Goal: Task Accomplishment & Management: Complete application form

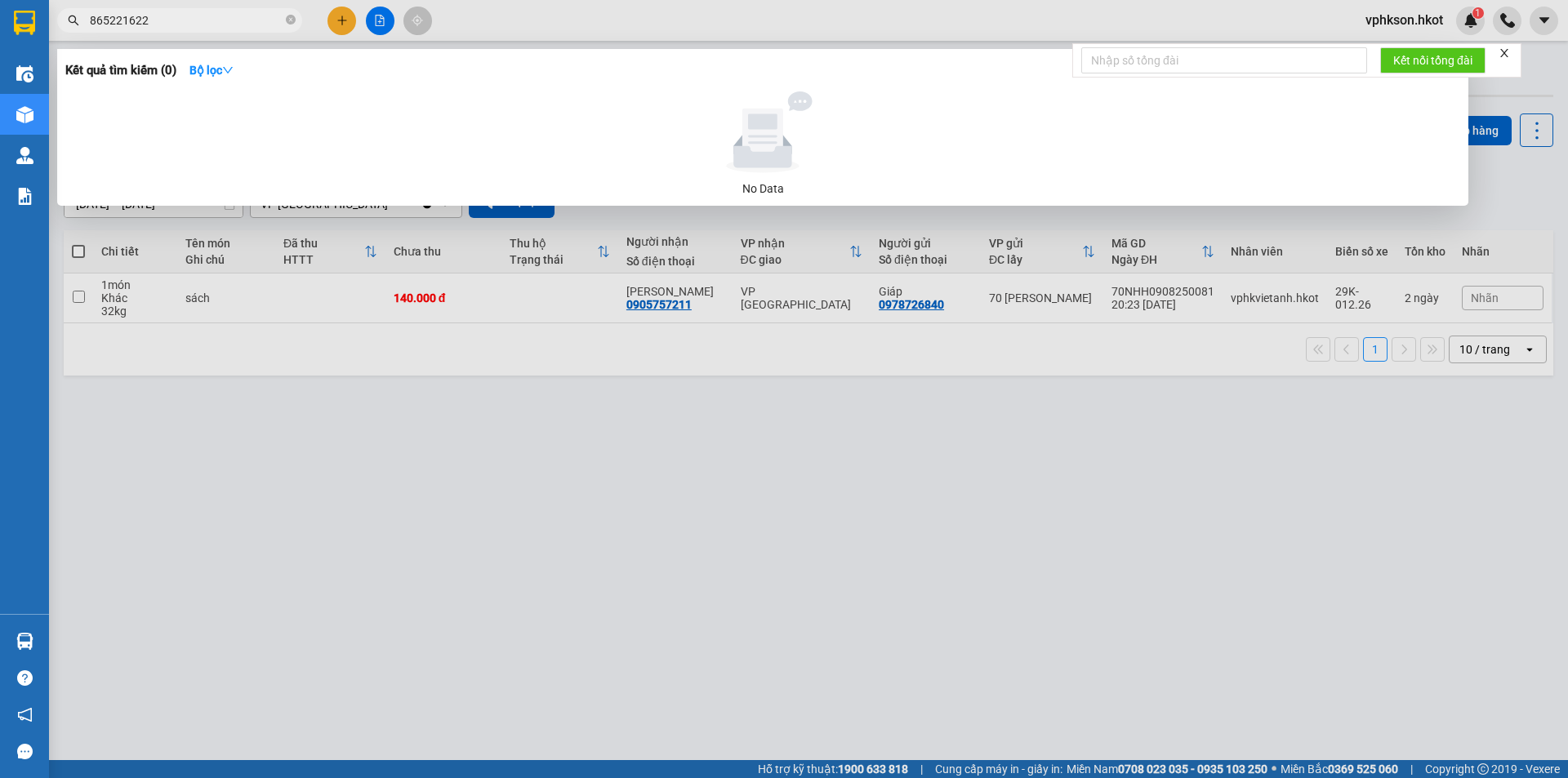
click at [492, 462] on div at bounding box center [784, 389] width 1568 height 778
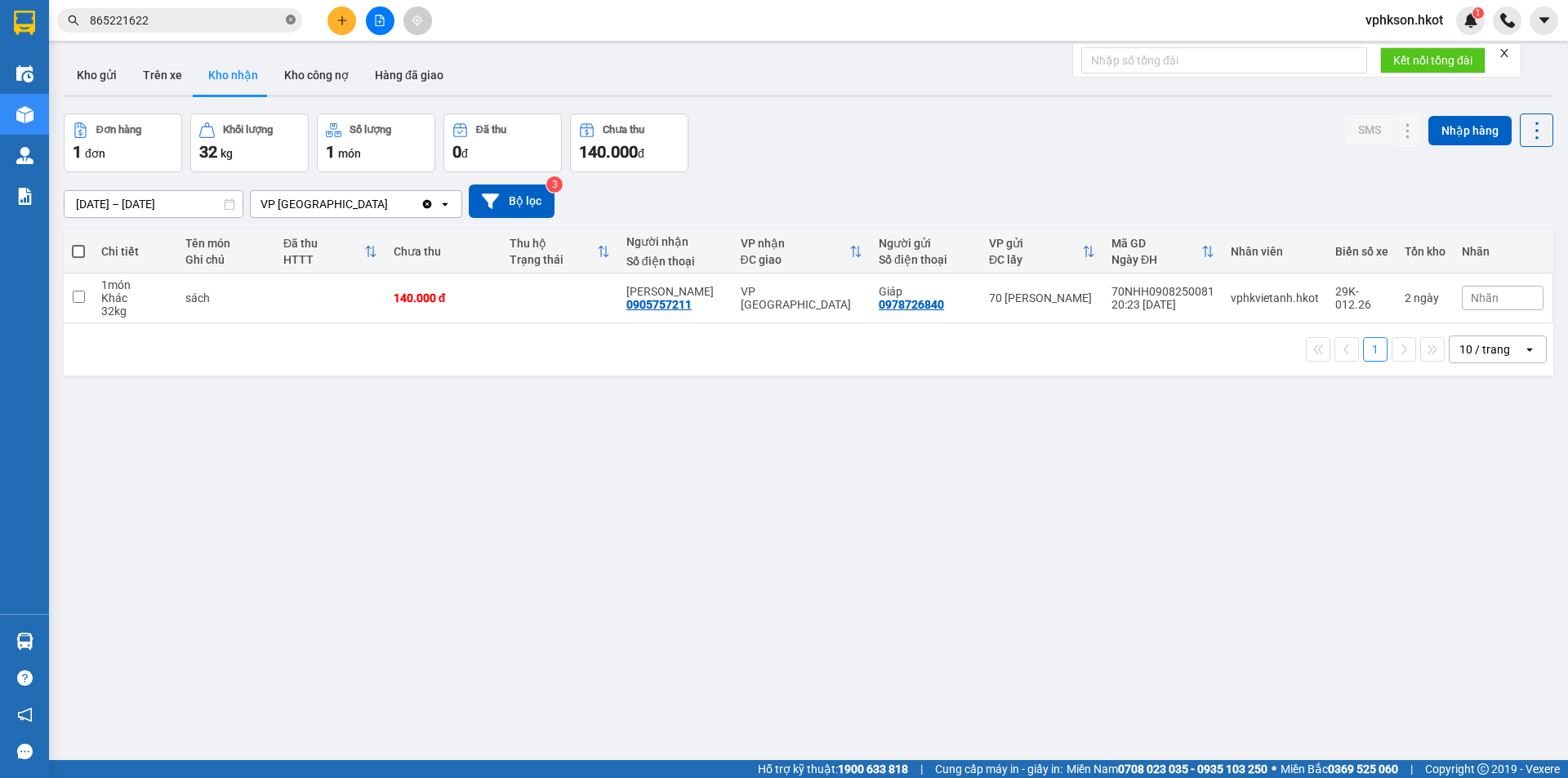
click at [289, 25] on icon "close-circle" at bounding box center [290, 19] width 10 height 10
click at [165, 80] on button "Trên xe" at bounding box center [163, 75] width 65 height 39
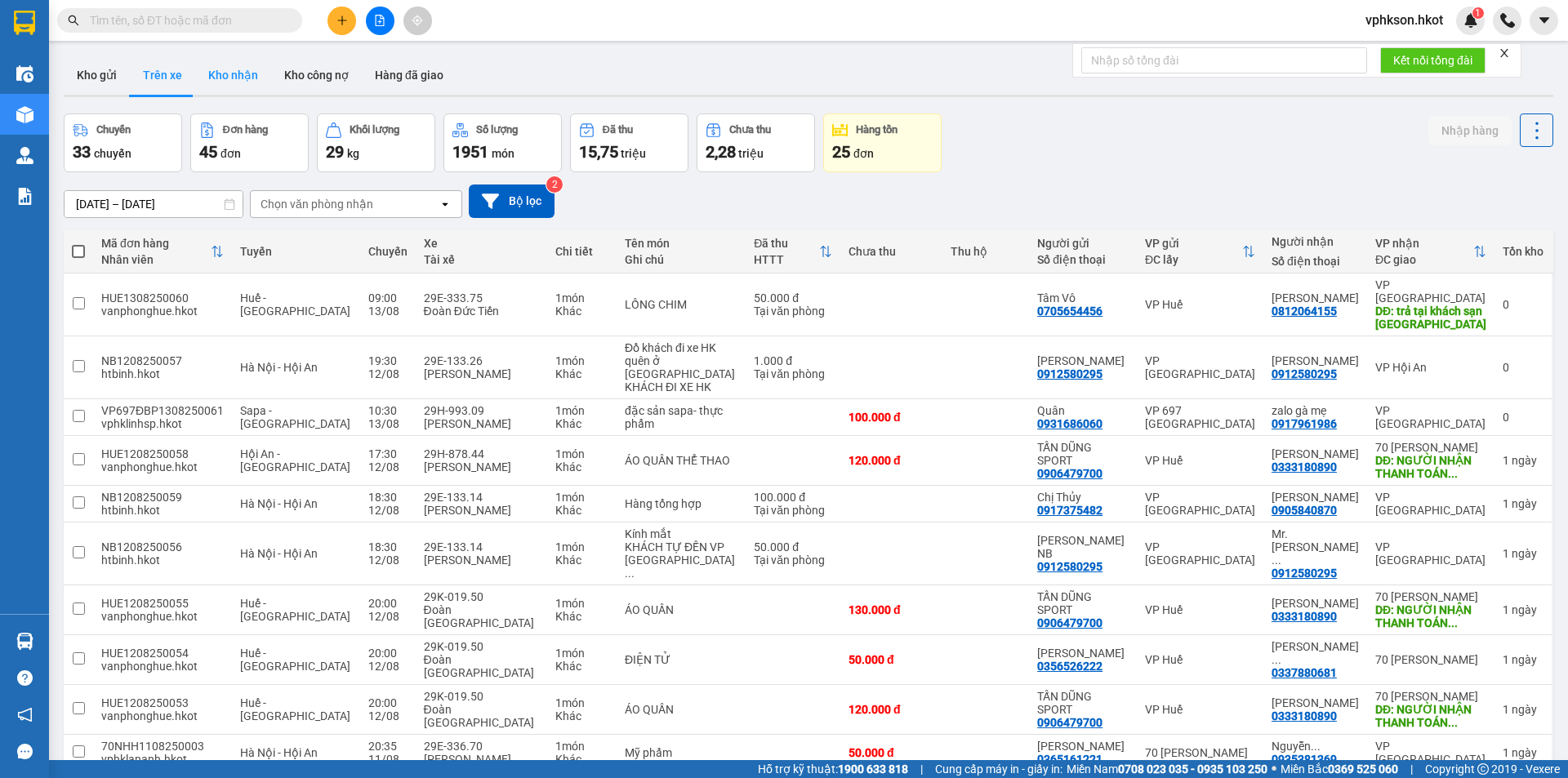
click at [212, 69] on button "Kho nhận" at bounding box center [233, 75] width 76 height 39
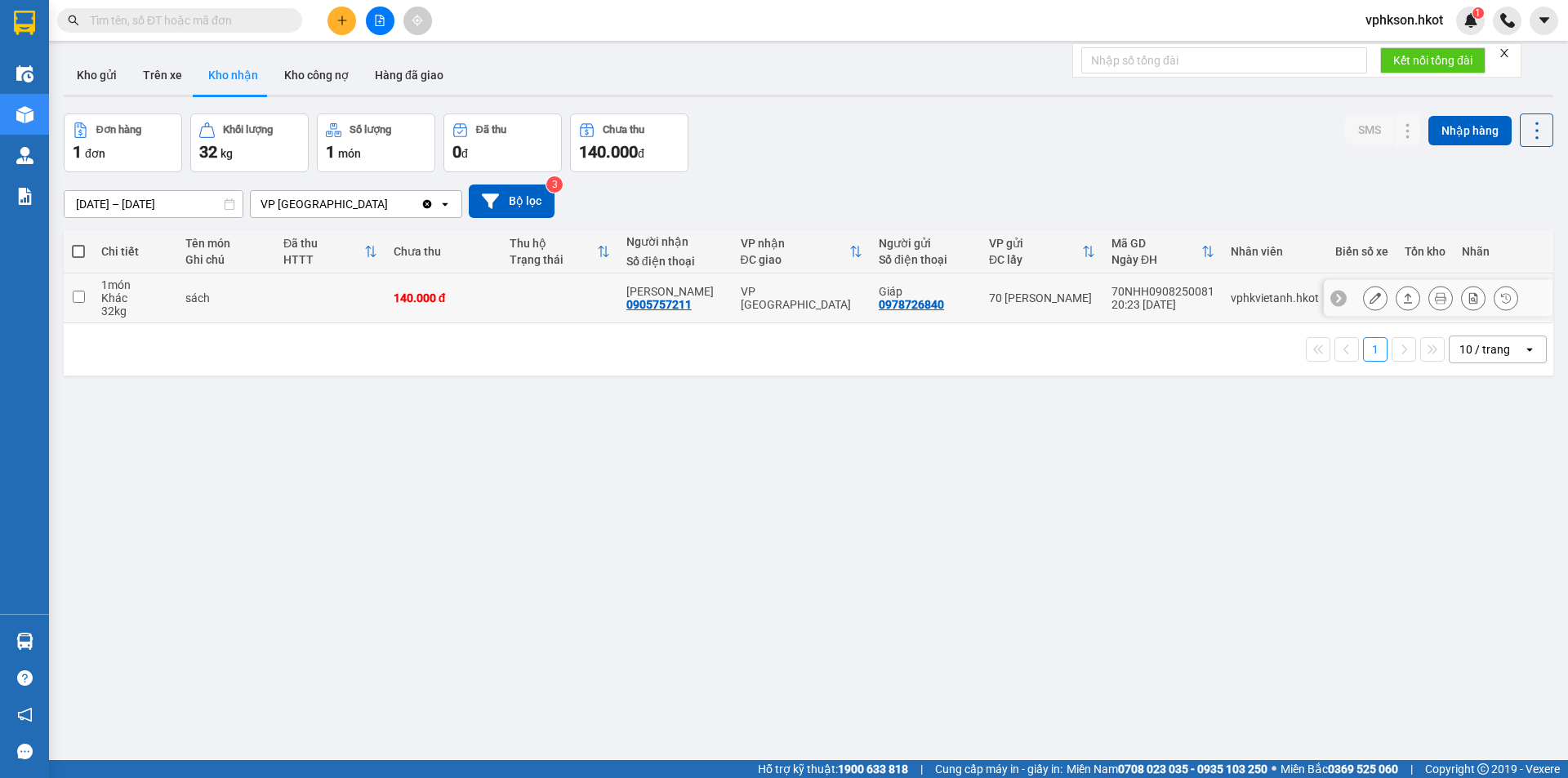
click at [109, 305] on div "32 kg" at bounding box center [135, 311] width 68 height 13
checkbox input "true"
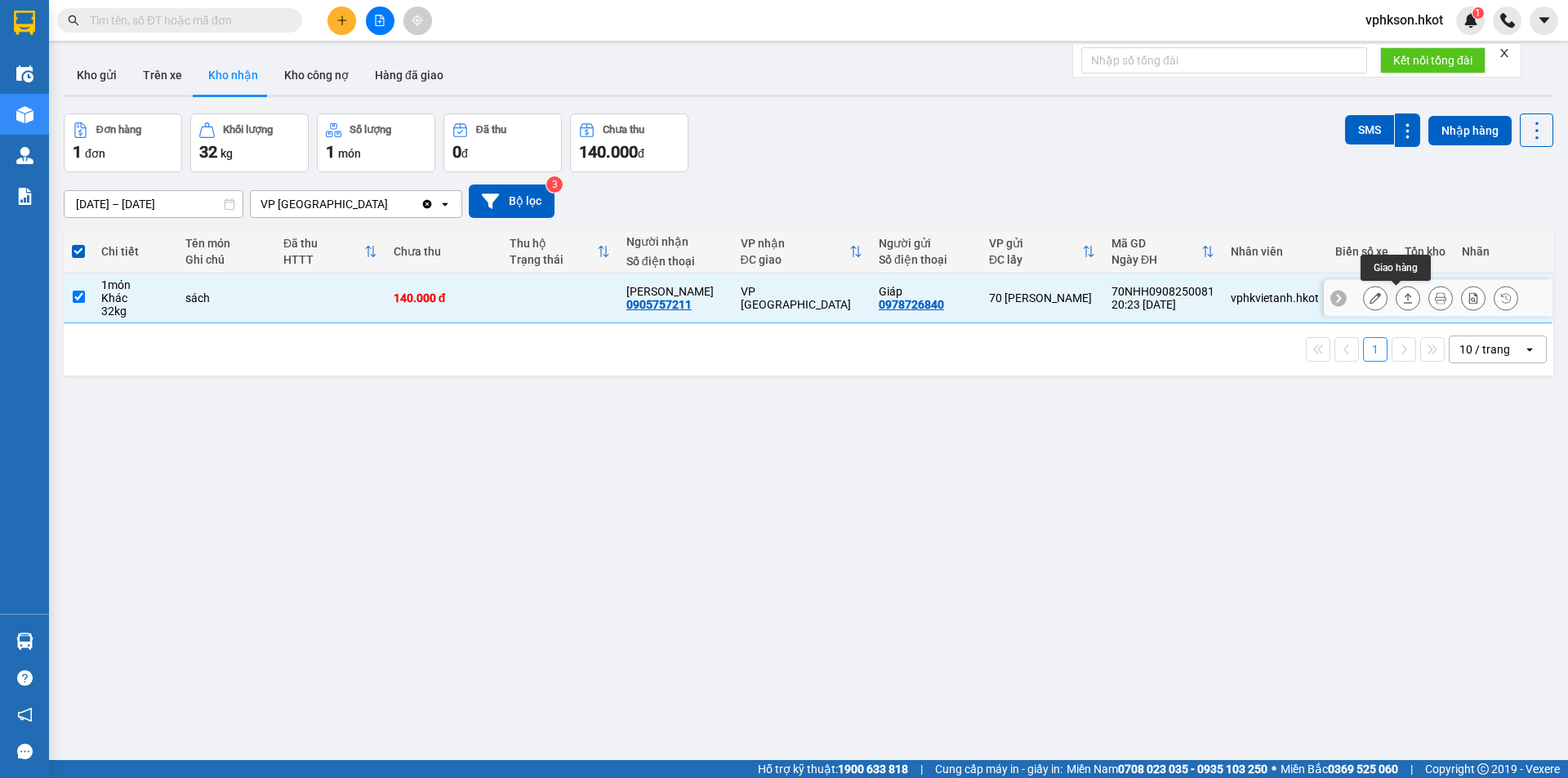
click at [1404, 297] on button at bounding box center [1407, 298] width 23 height 28
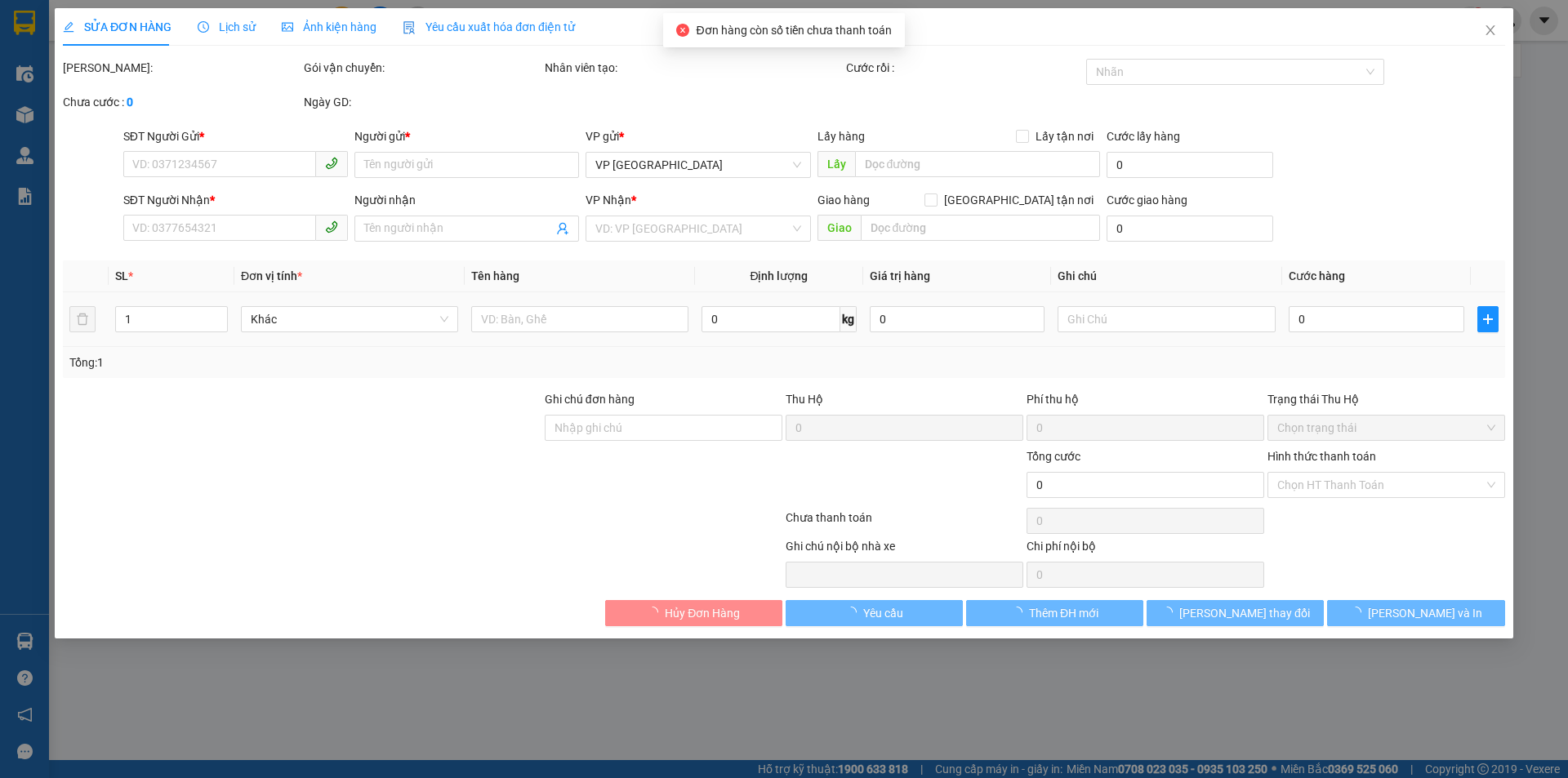
type input "0978726840"
type input "Giáp"
type input "0905757211"
type input "[PERSON_NAME]"
type input "140.000"
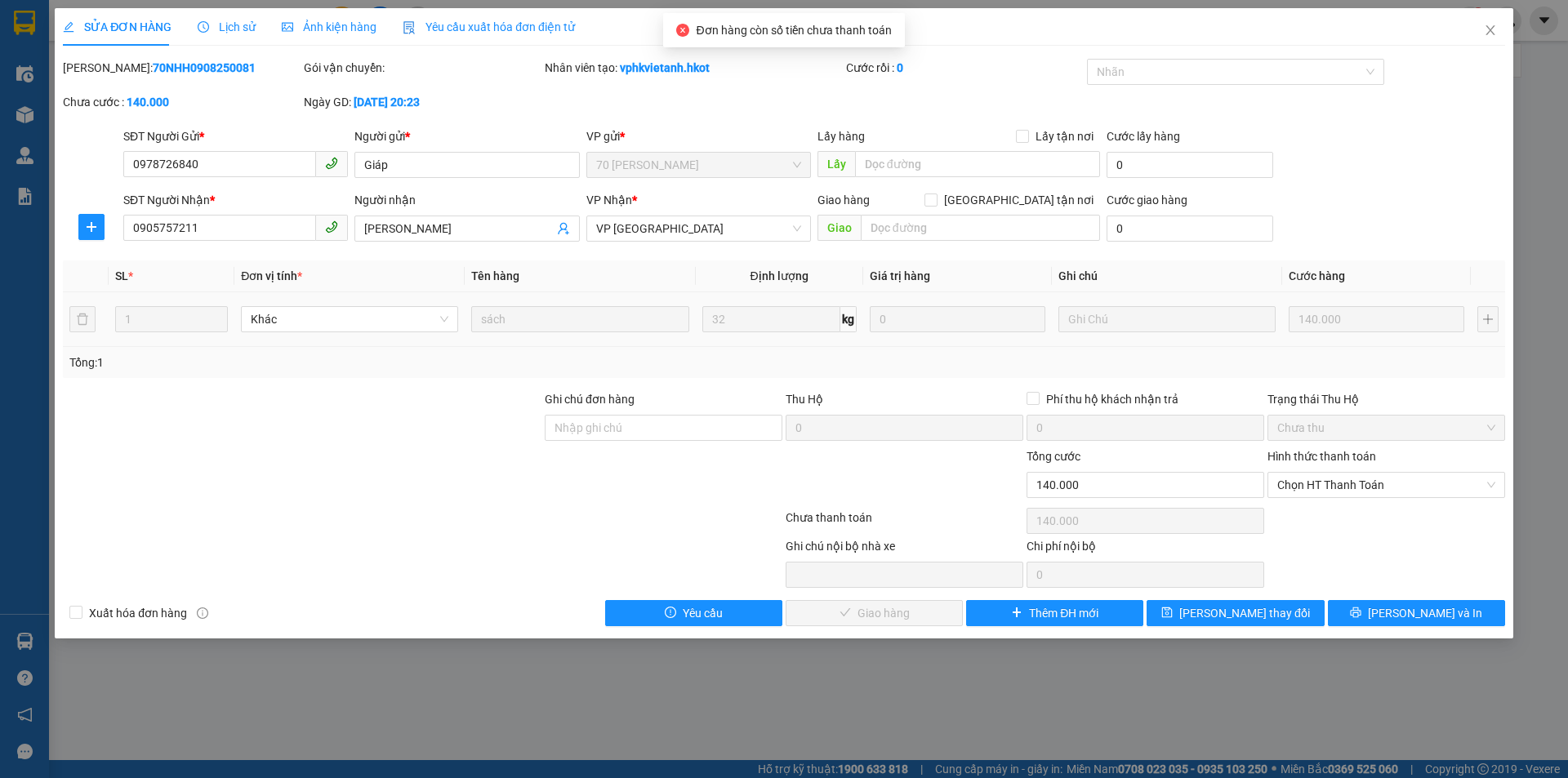
click at [1316, 469] on div "Hình thức thanh toán" at bounding box center [1385, 459] width 238 height 25
click at [1320, 482] on span "Chọn HT Thanh Toán" at bounding box center [1386, 485] width 218 height 25
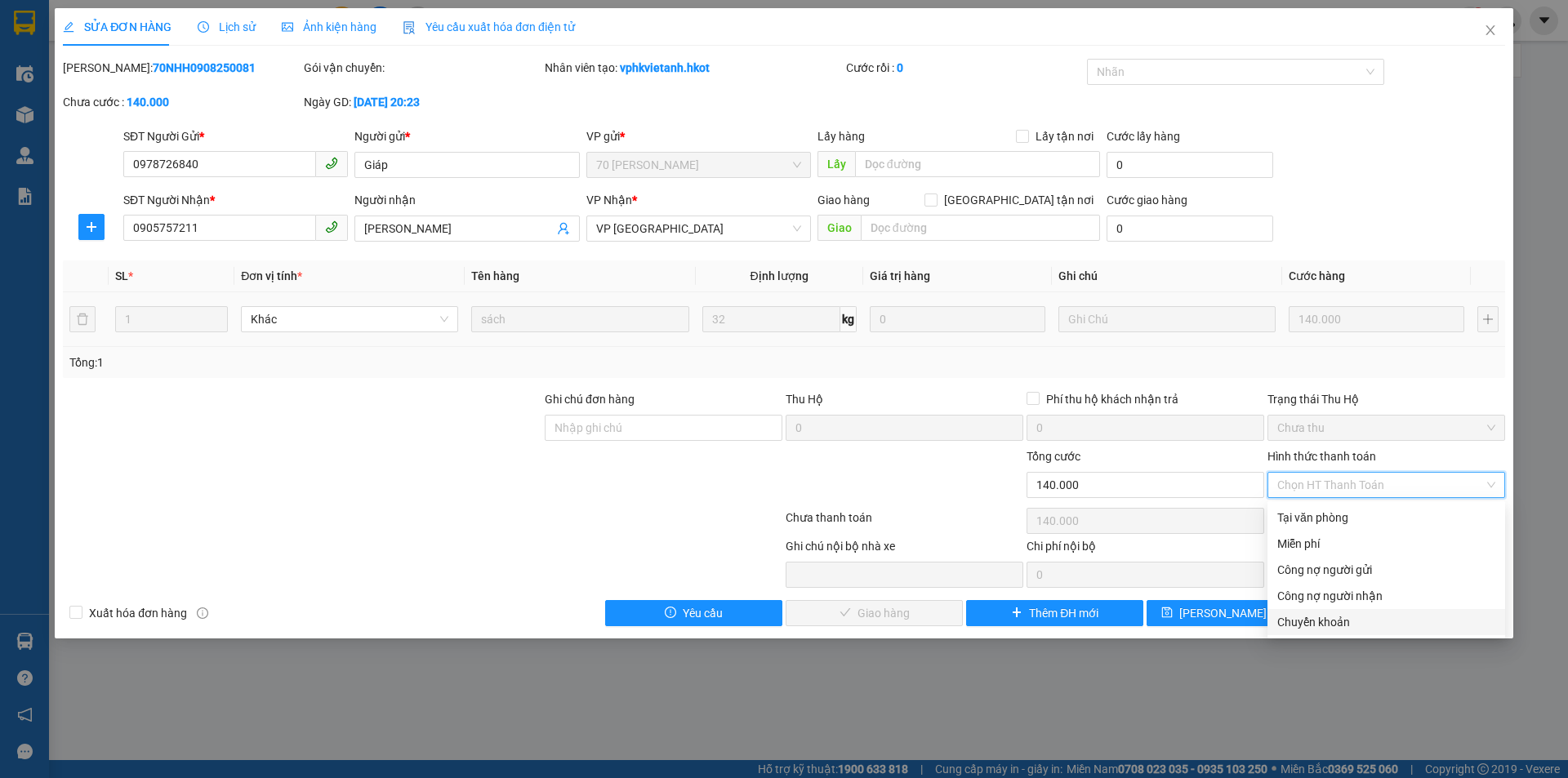
click at [1312, 619] on div "Chuyển khoản" at bounding box center [1386, 622] width 218 height 18
type input "0"
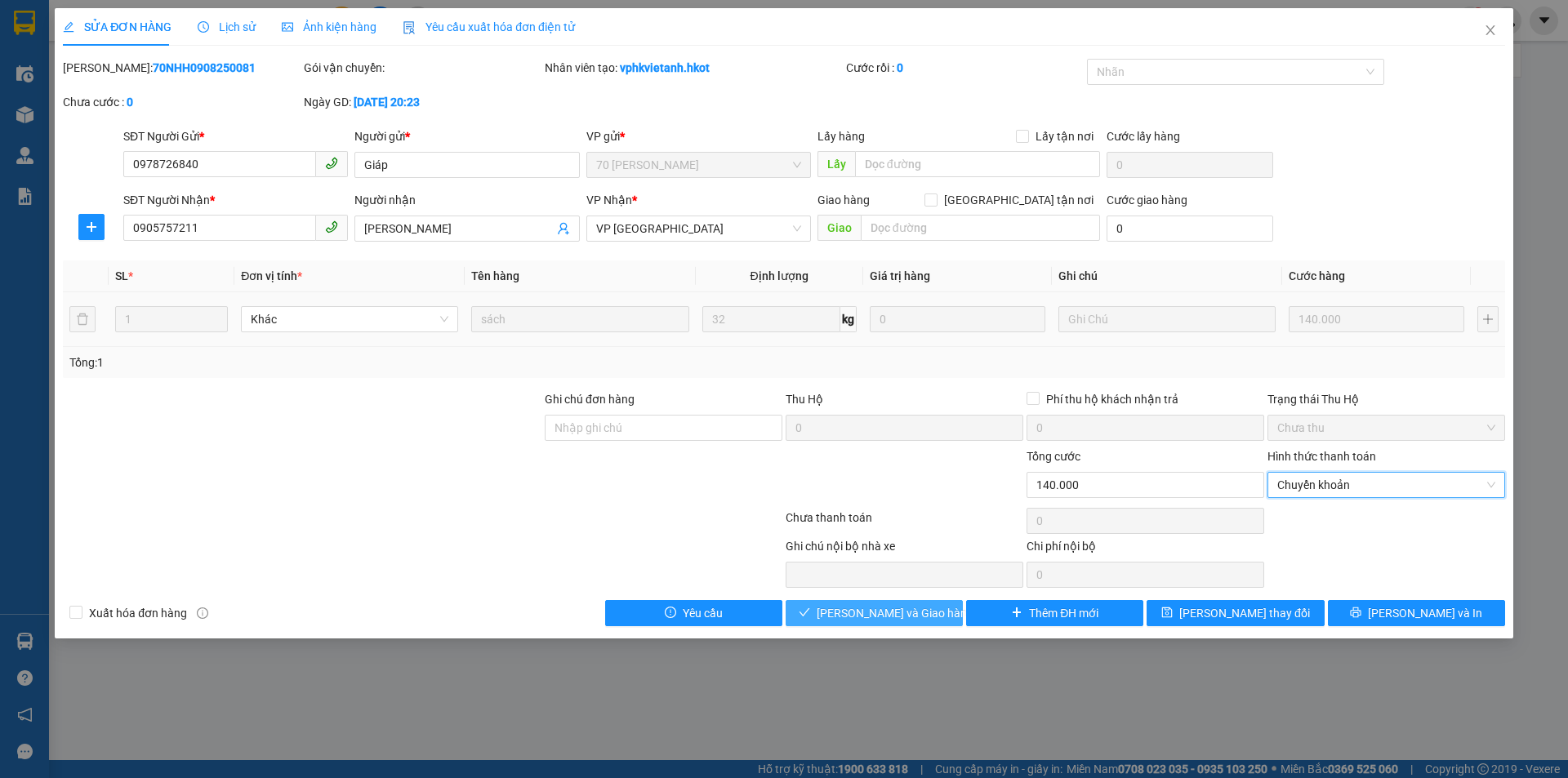
click at [897, 624] on button "[PERSON_NAME] và Giao hàng" at bounding box center [874, 613] width 178 height 26
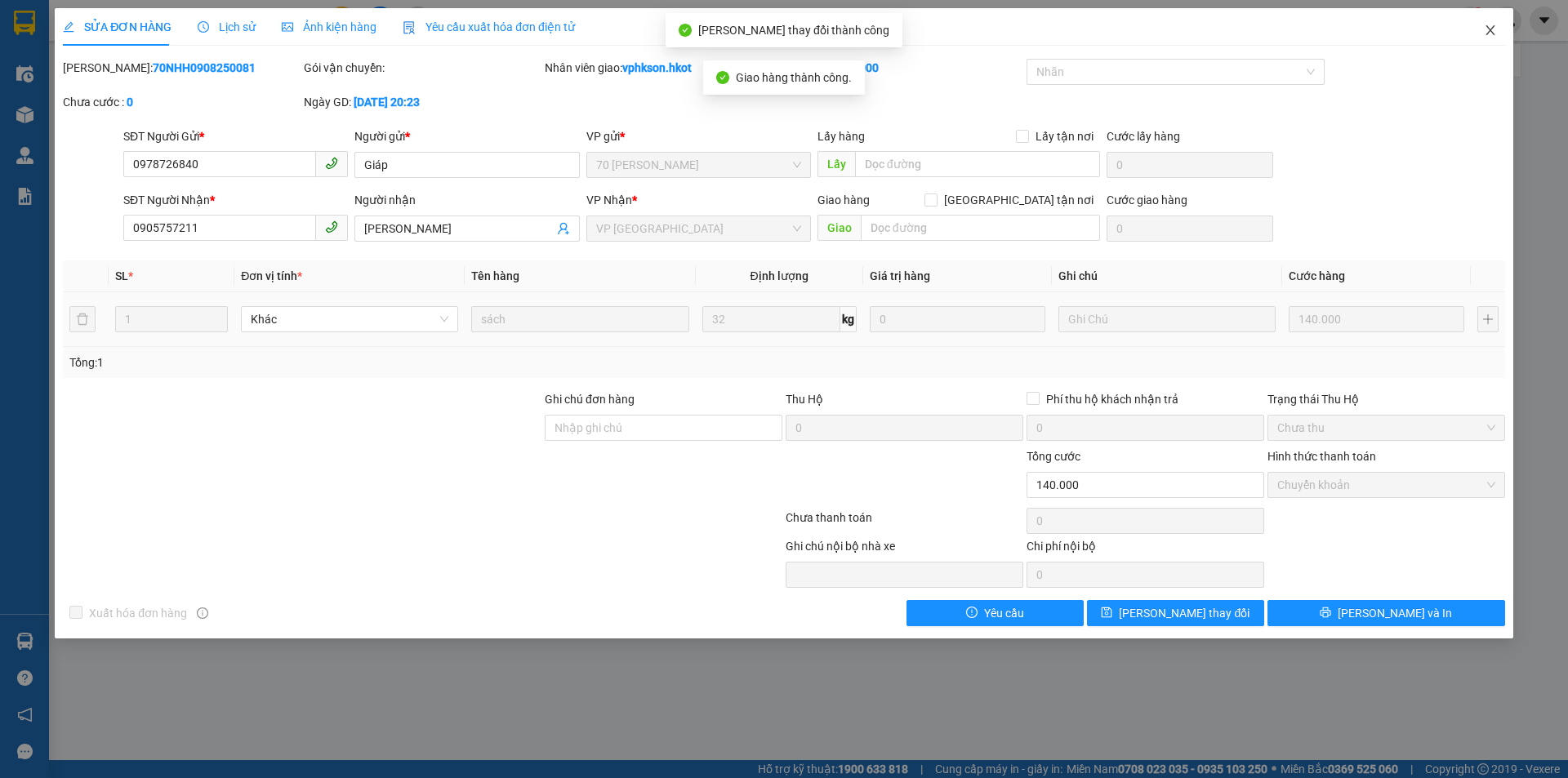
click at [1495, 29] on icon "close" at bounding box center [1489, 30] width 13 height 13
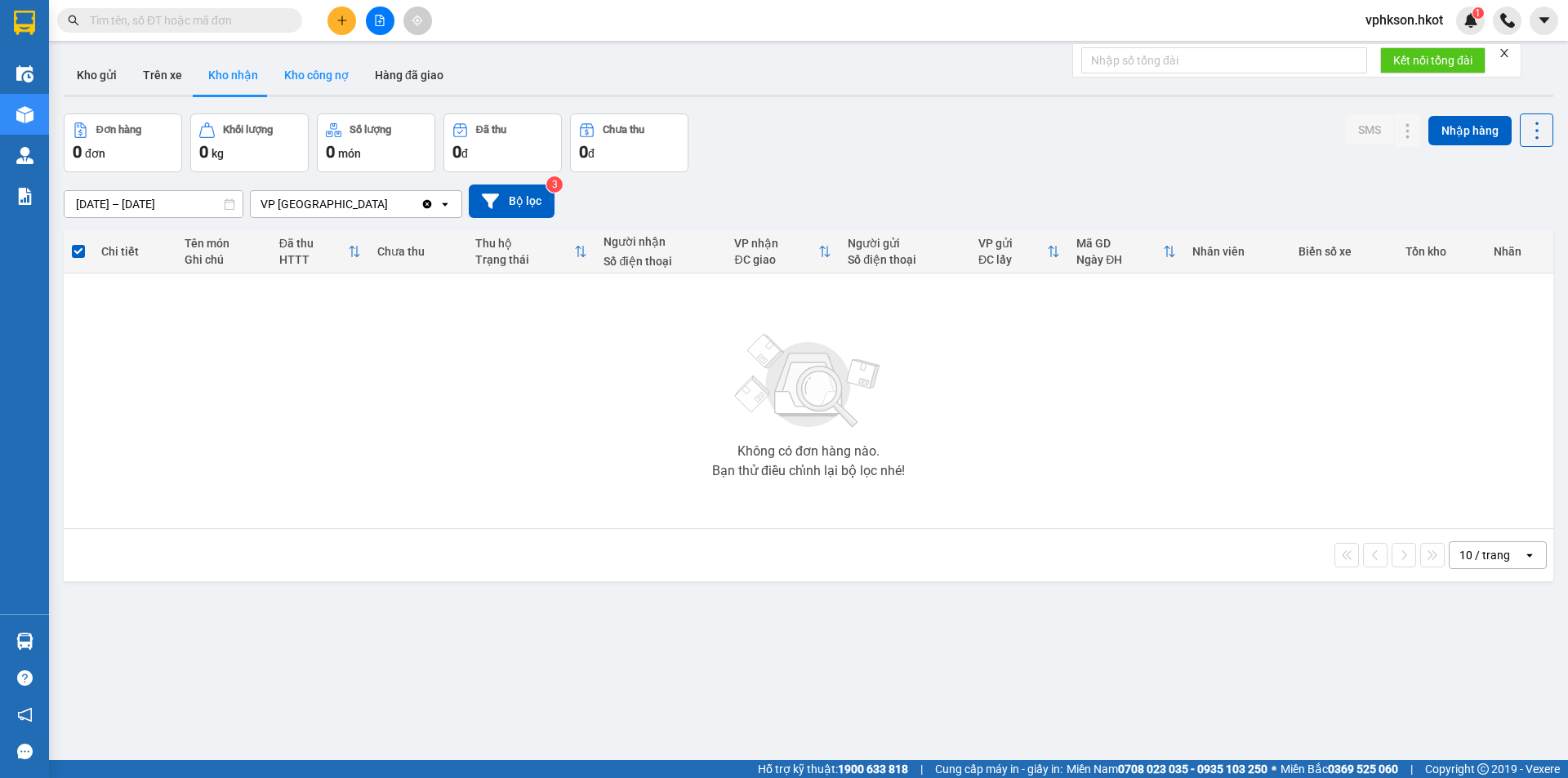
click at [321, 75] on button "Kho công nợ" at bounding box center [316, 75] width 91 height 39
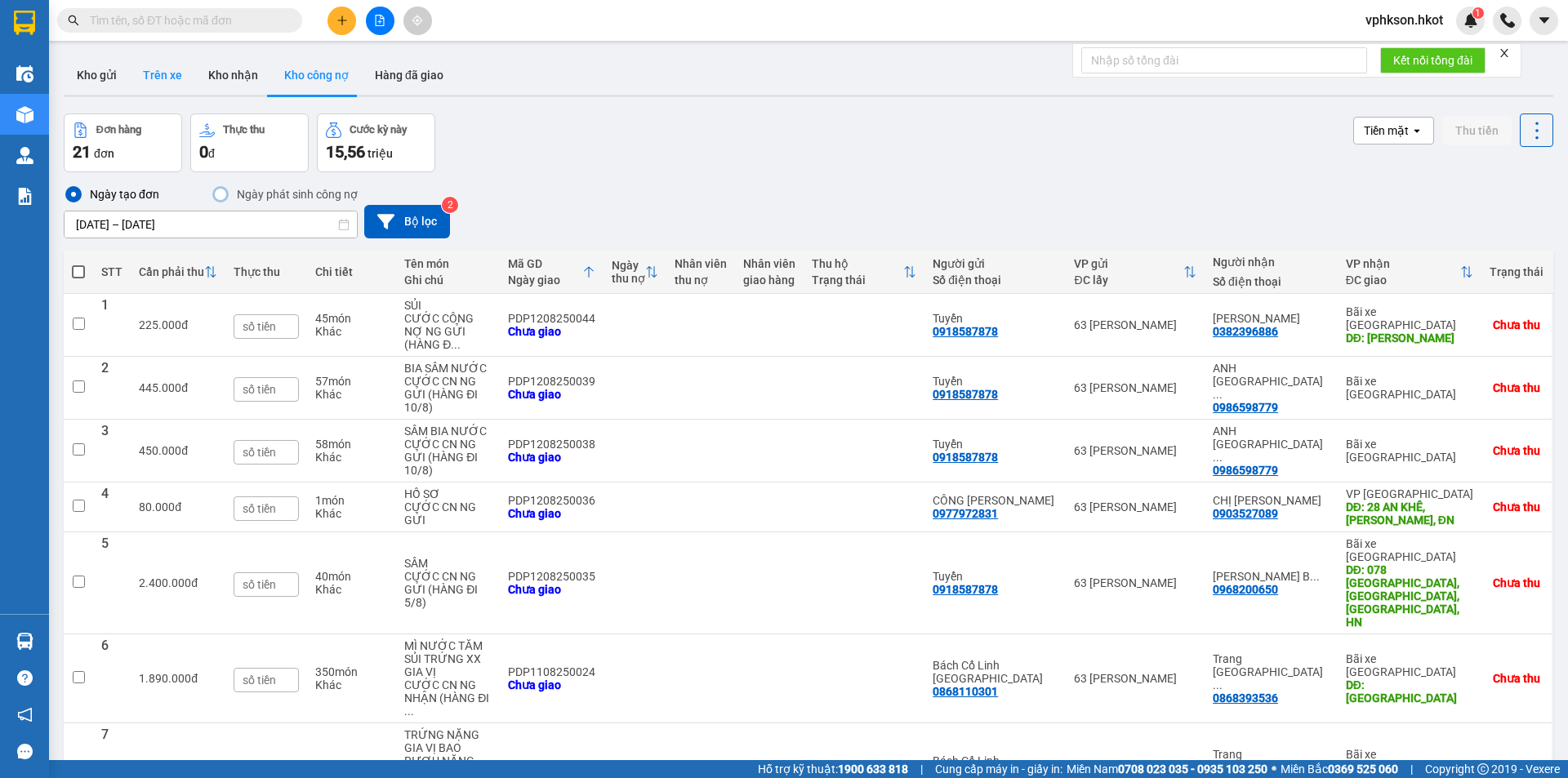
click at [178, 79] on button "Trên xe" at bounding box center [163, 75] width 65 height 39
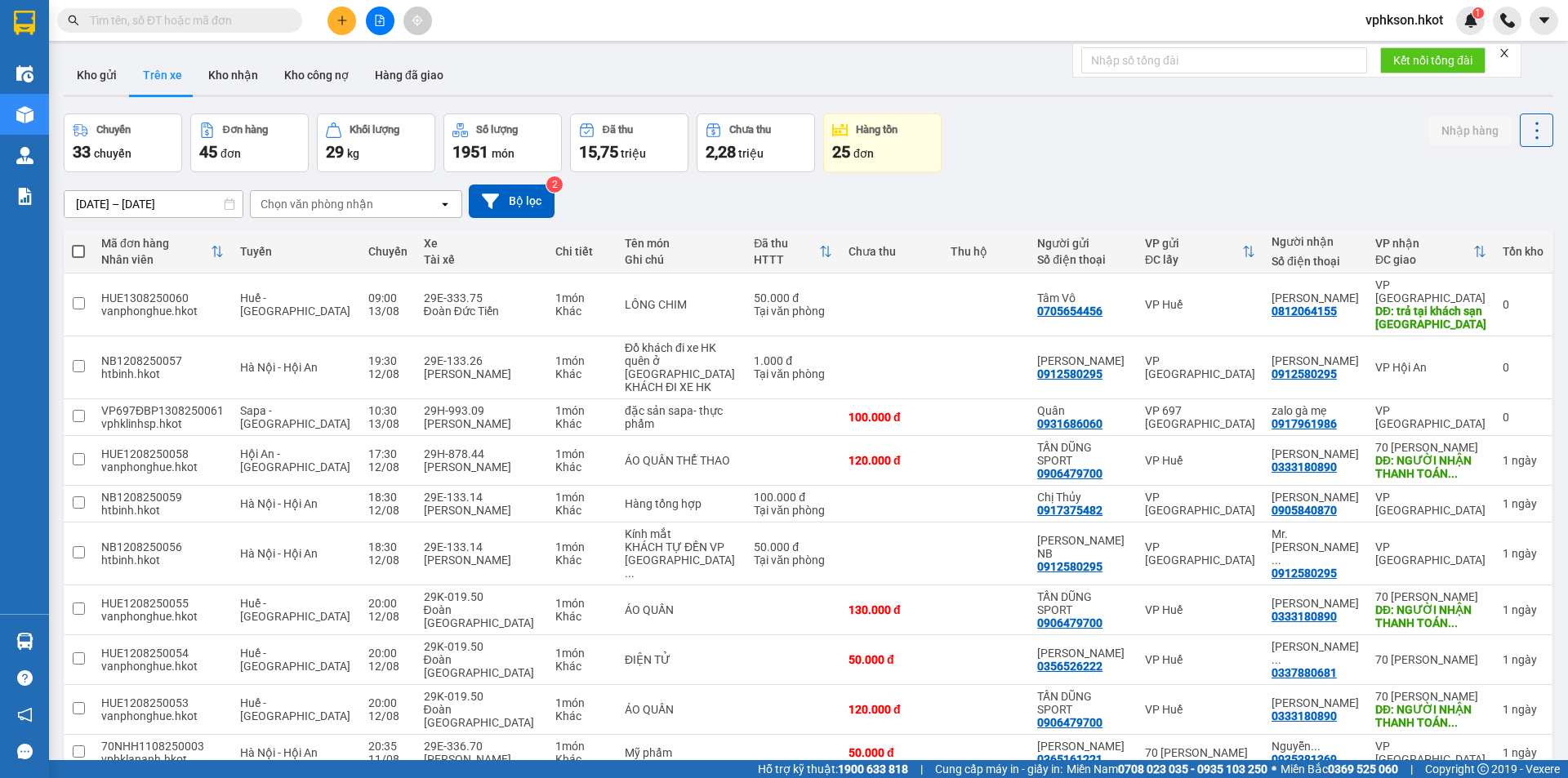
click at [309, 210] on div "Chọn văn phòng nhận" at bounding box center [317, 204] width 113 height 16
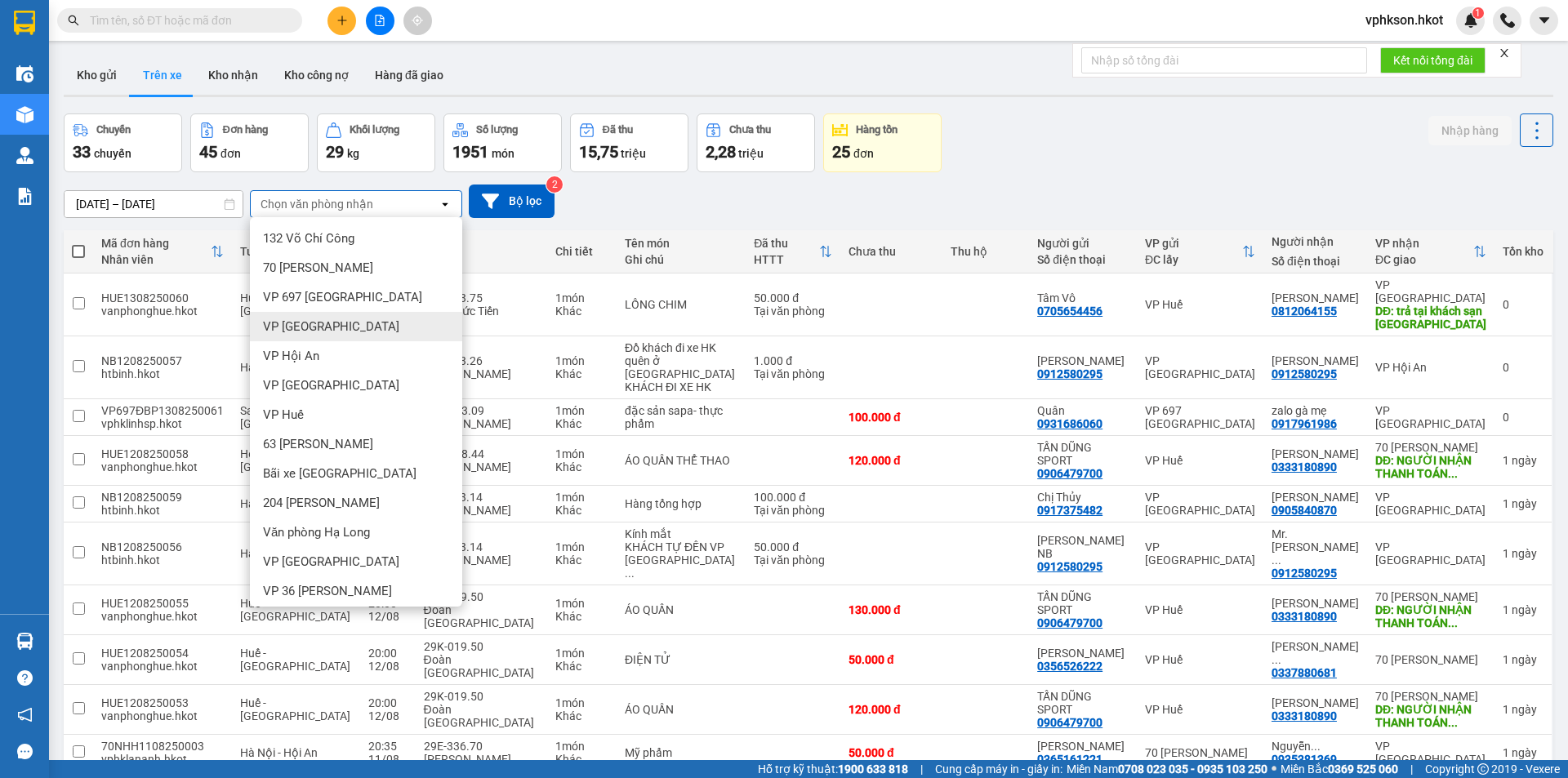
click at [330, 327] on span "VP [GEOGRAPHIC_DATA]" at bounding box center [331, 326] width 136 height 16
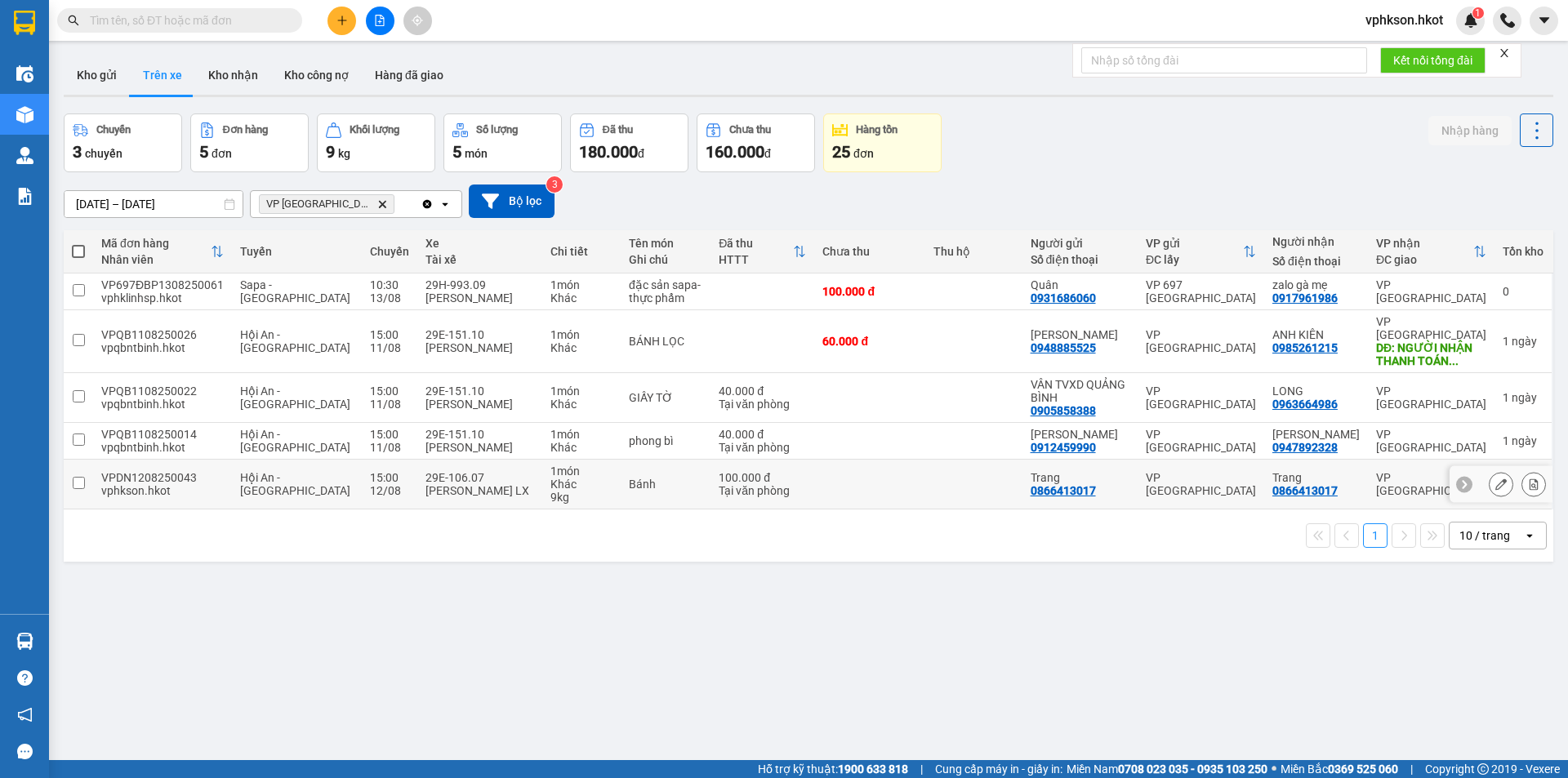
click at [277, 478] on span "Hội An - [GEOGRAPHIC_DATA]" at bounding box center [295, 484] width 110 height 26
checkbox input "true"
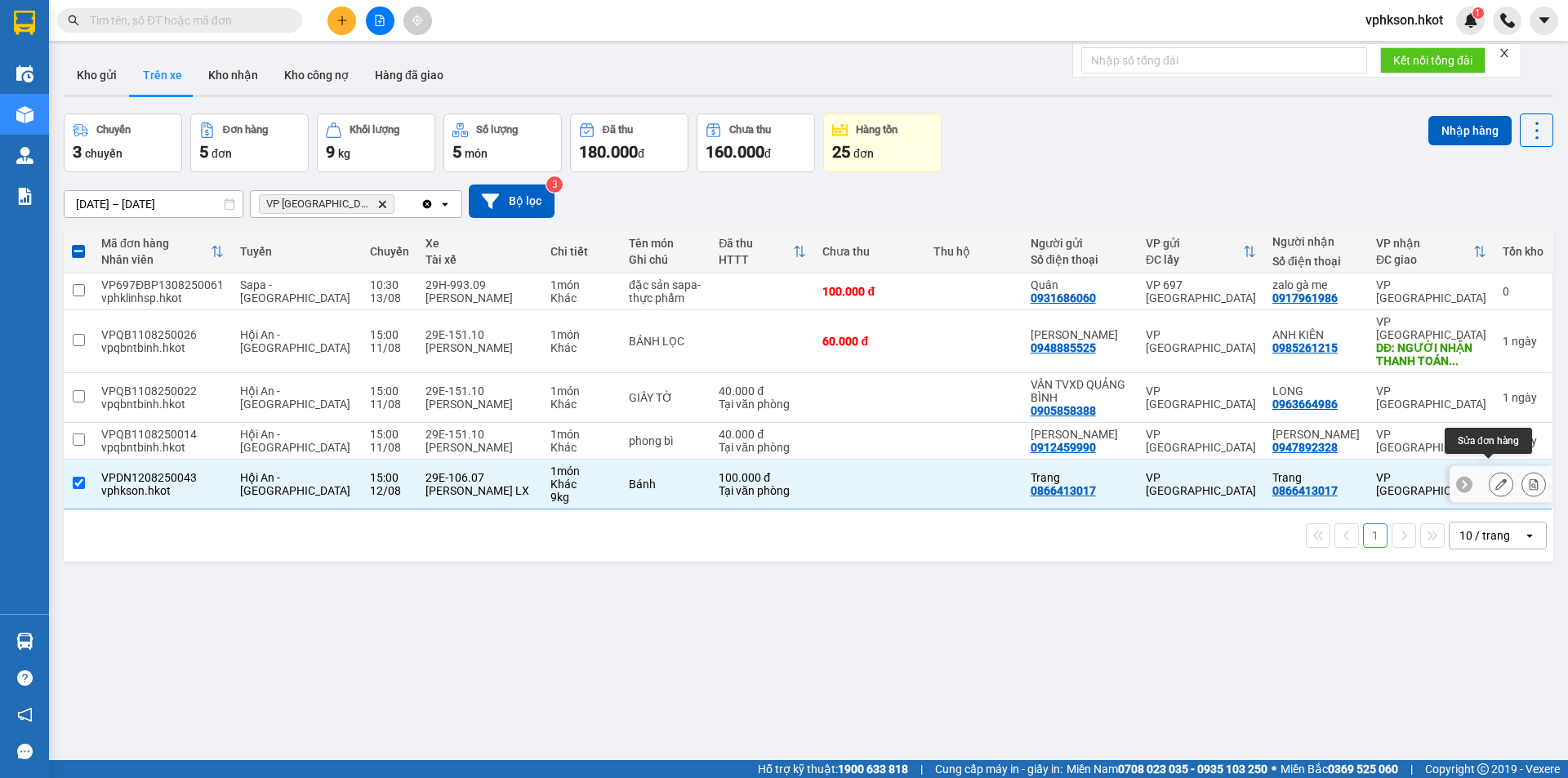
click at [1495, 479] on icon at bounding box center [1500, 484] width 11 height 11
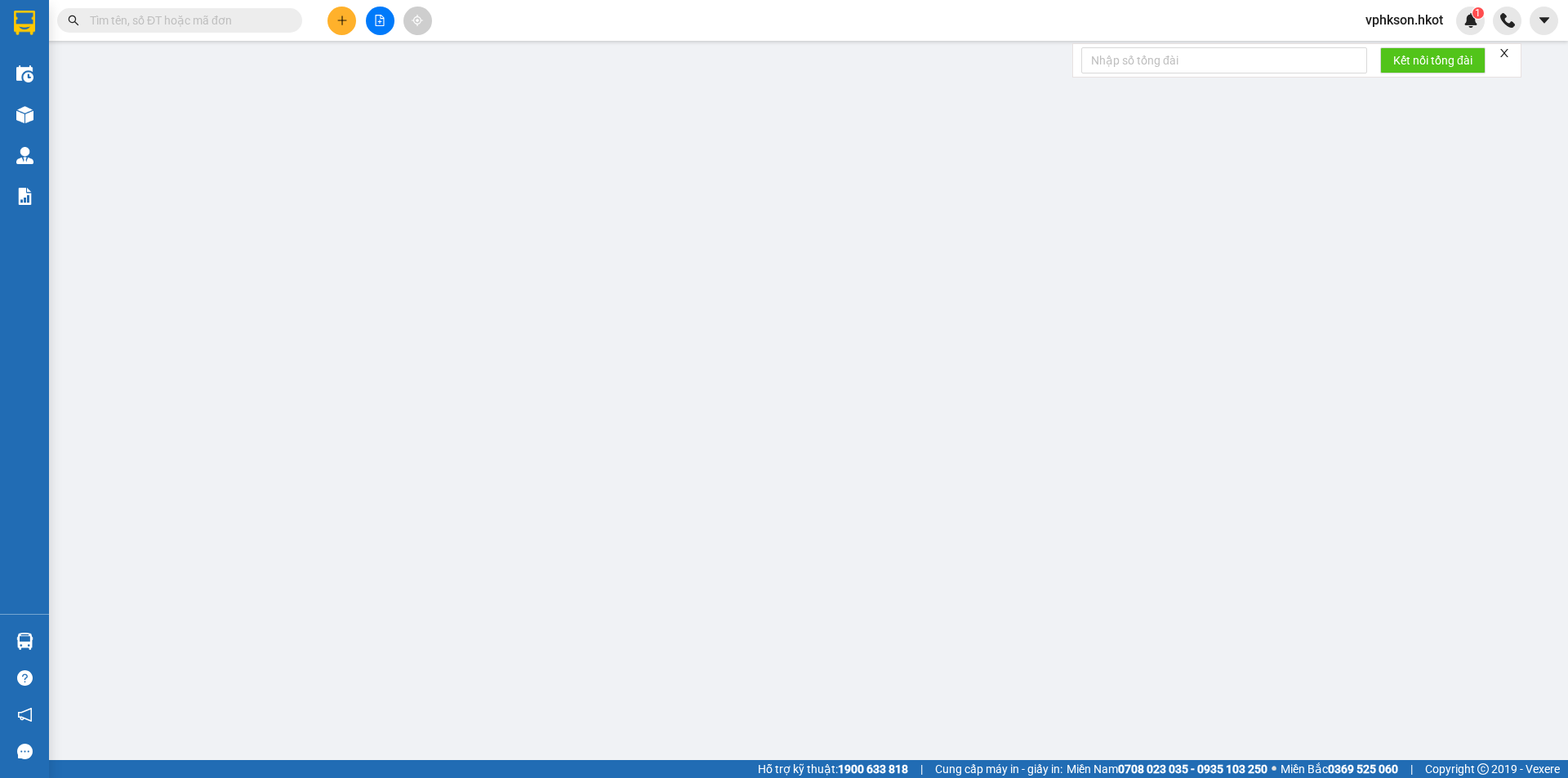
type input "0866413017"
type input "Trang"
type input "0866413017"
type input "Trang"
type input "100.000"
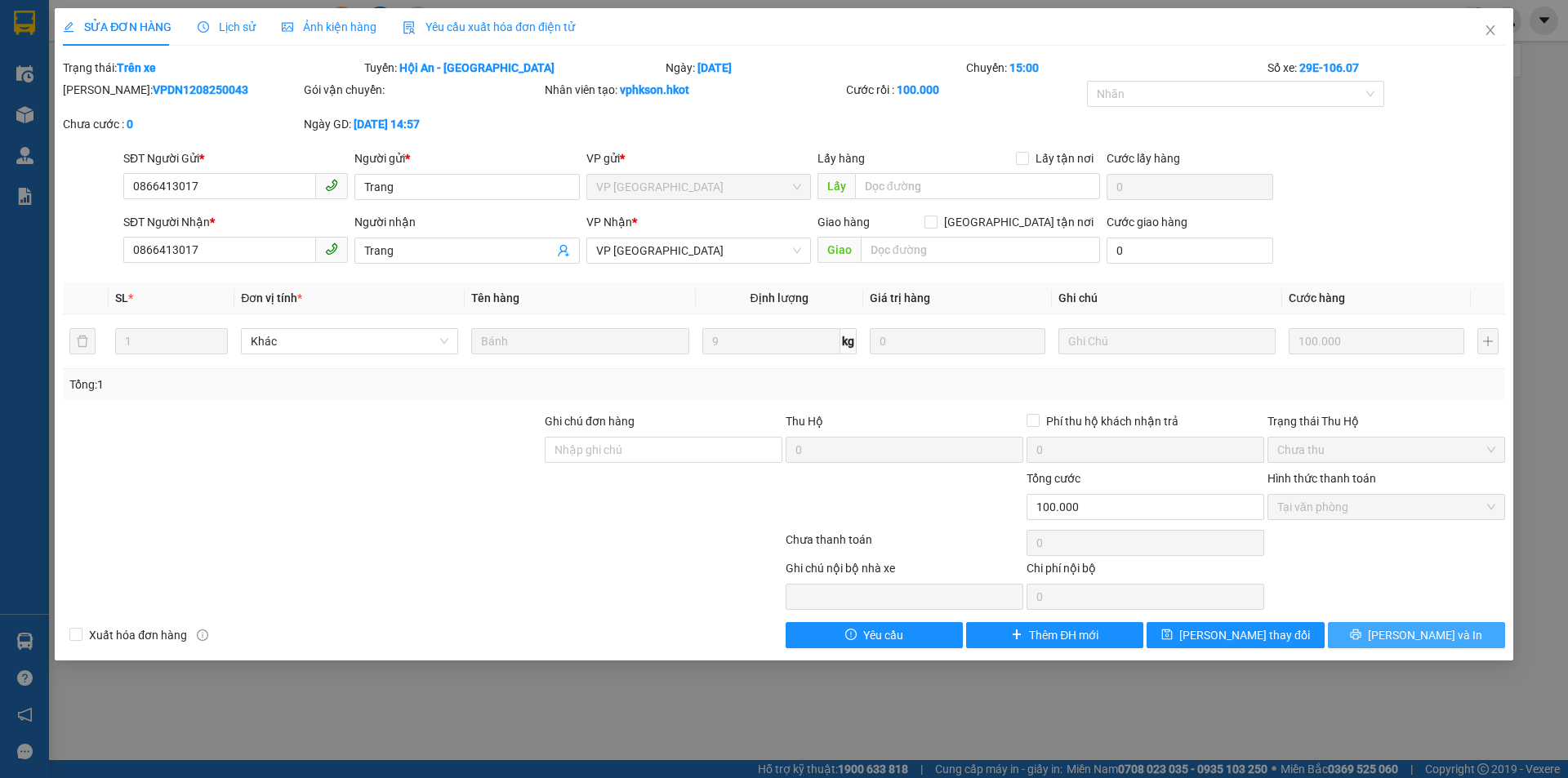
click at [1406, 643] on span "[PERSON_NAME] và In" at bounding box center [1424, 635] width 114 height 18
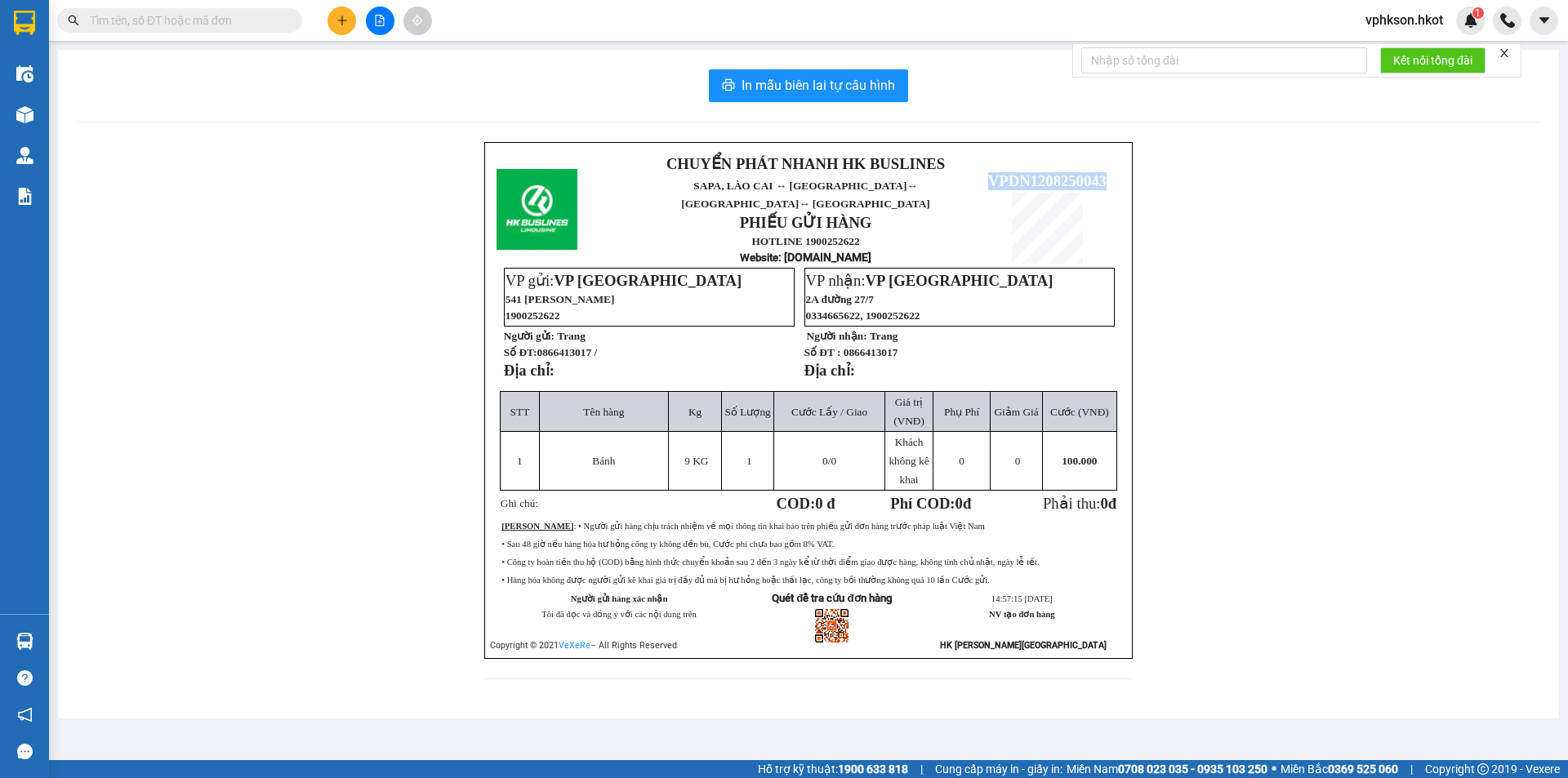
drag, startPoint x: 988, startPoint y: 165, endPoint x: 1117, endPoint y: 170, distance: 129.1
click at [1117, 172] on p "VPDN1208250043" at bounding box center [1047, 181] width 146 height 18
copy span "VPDN1208250043"
click at [223, 16] on input "text" at bounding box center [186, 20] width 193 height 18
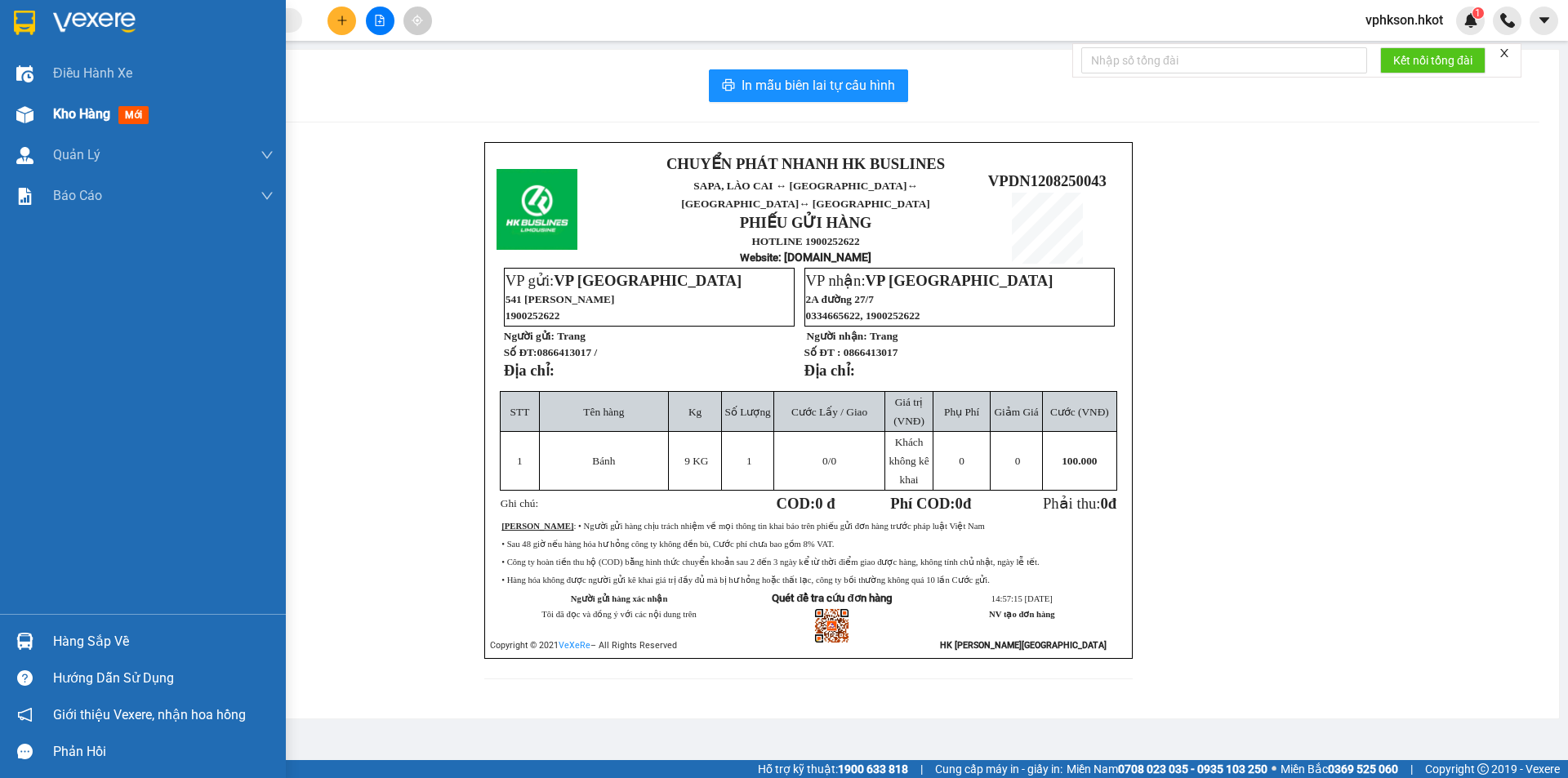
click at [33, 115] on img at bounding box center [24, 114] width 17 height 17
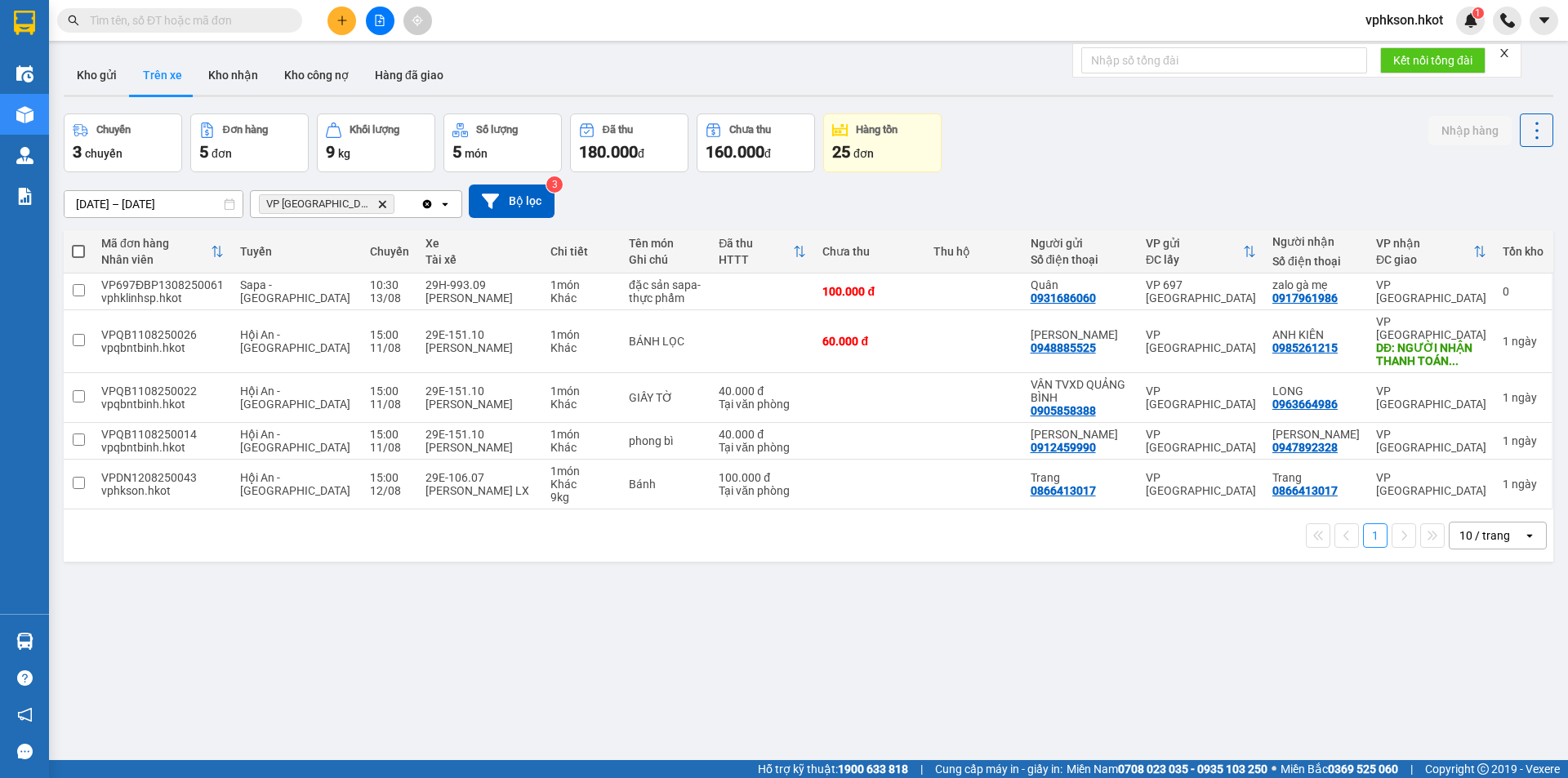
click at [137, 24] on input "text" at bounding box center [186, 20] width 193 height 18
paste input "PDP1208250037"
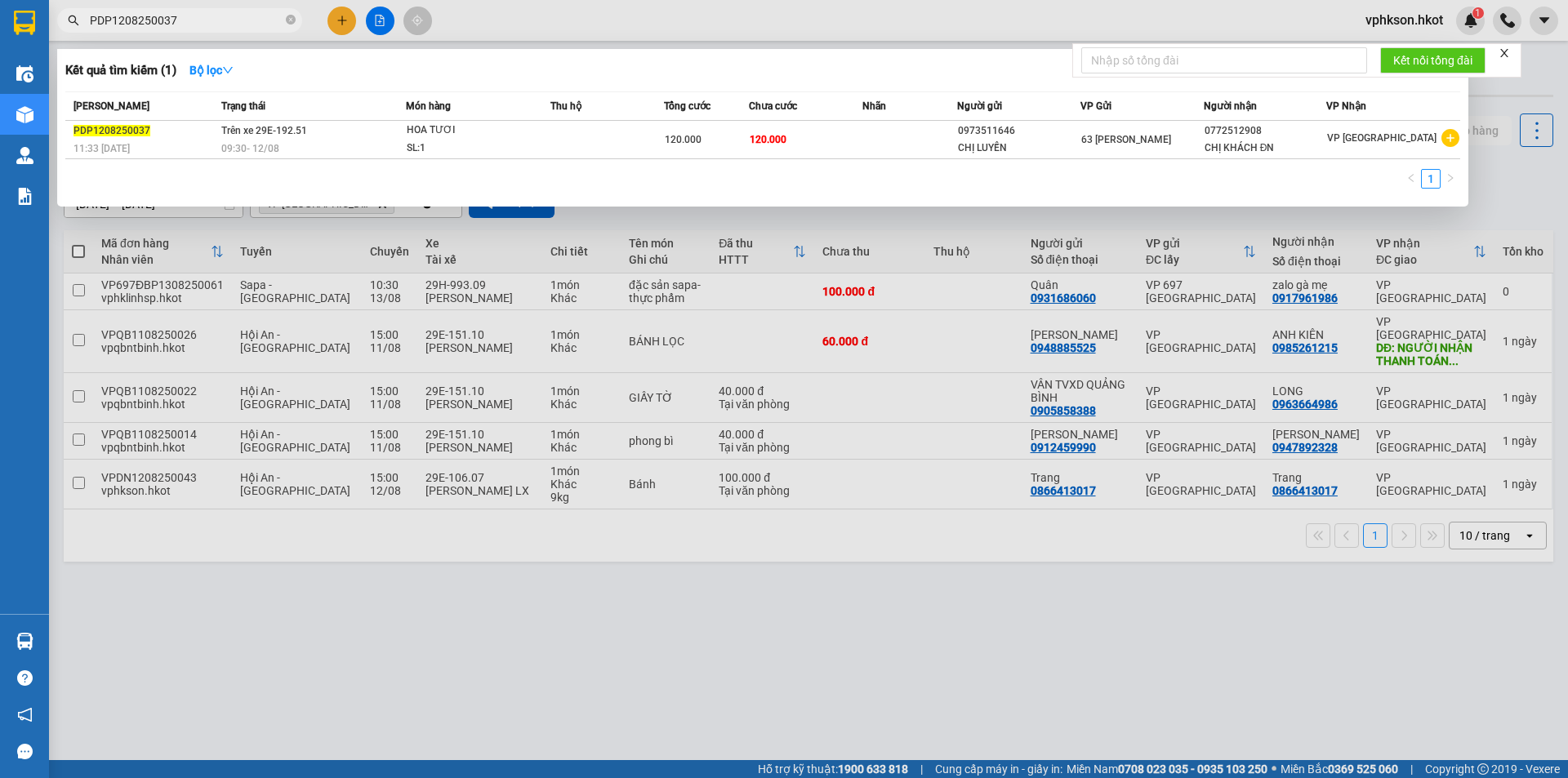
type input "PDP1208250037"
click at [399, 569] on div at bounding box center [784, 389] width 1568 height 778
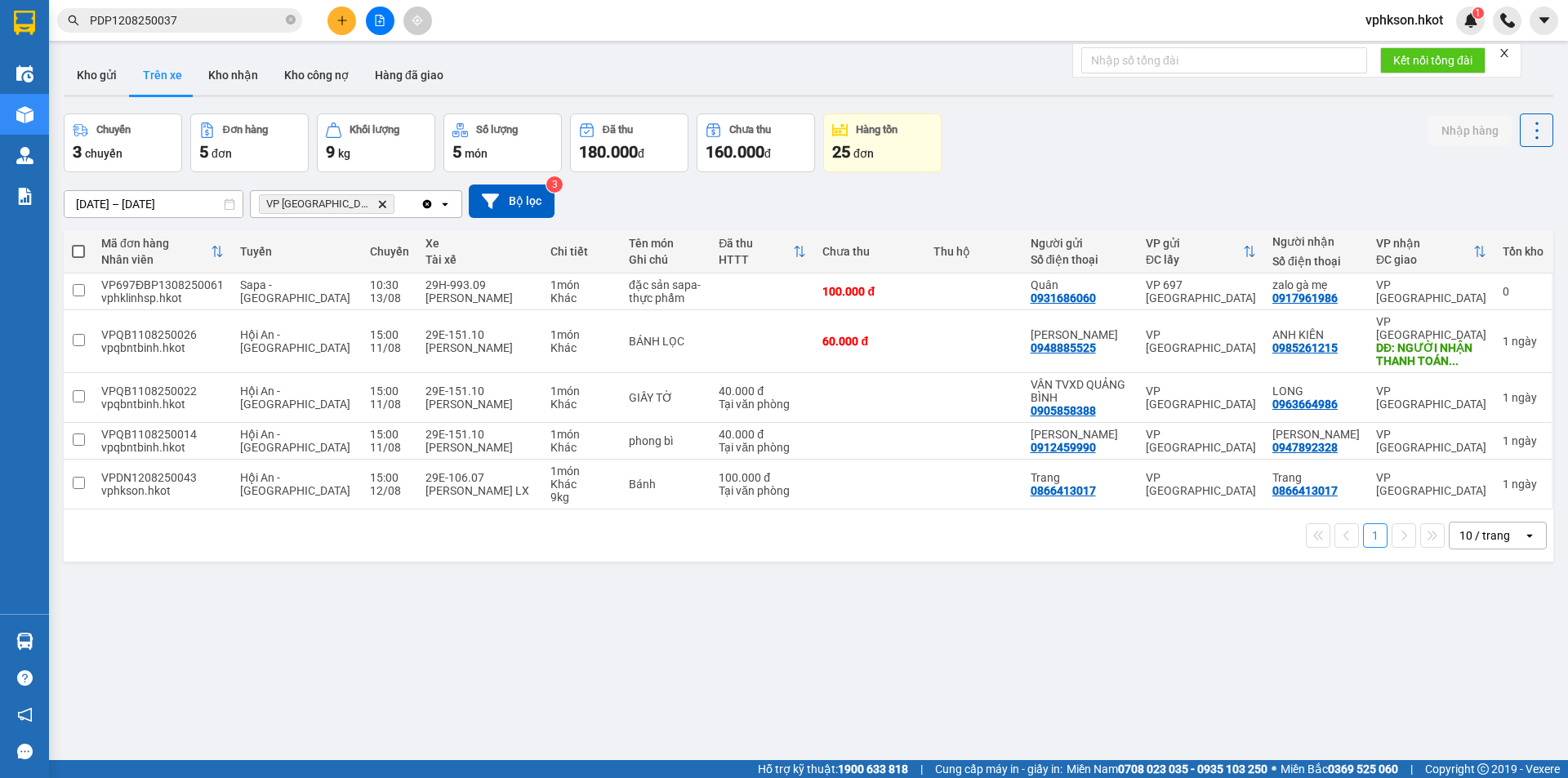
click at [377, 205] on icon "Delete" at bounding box center [382, 204] width 10 height 10
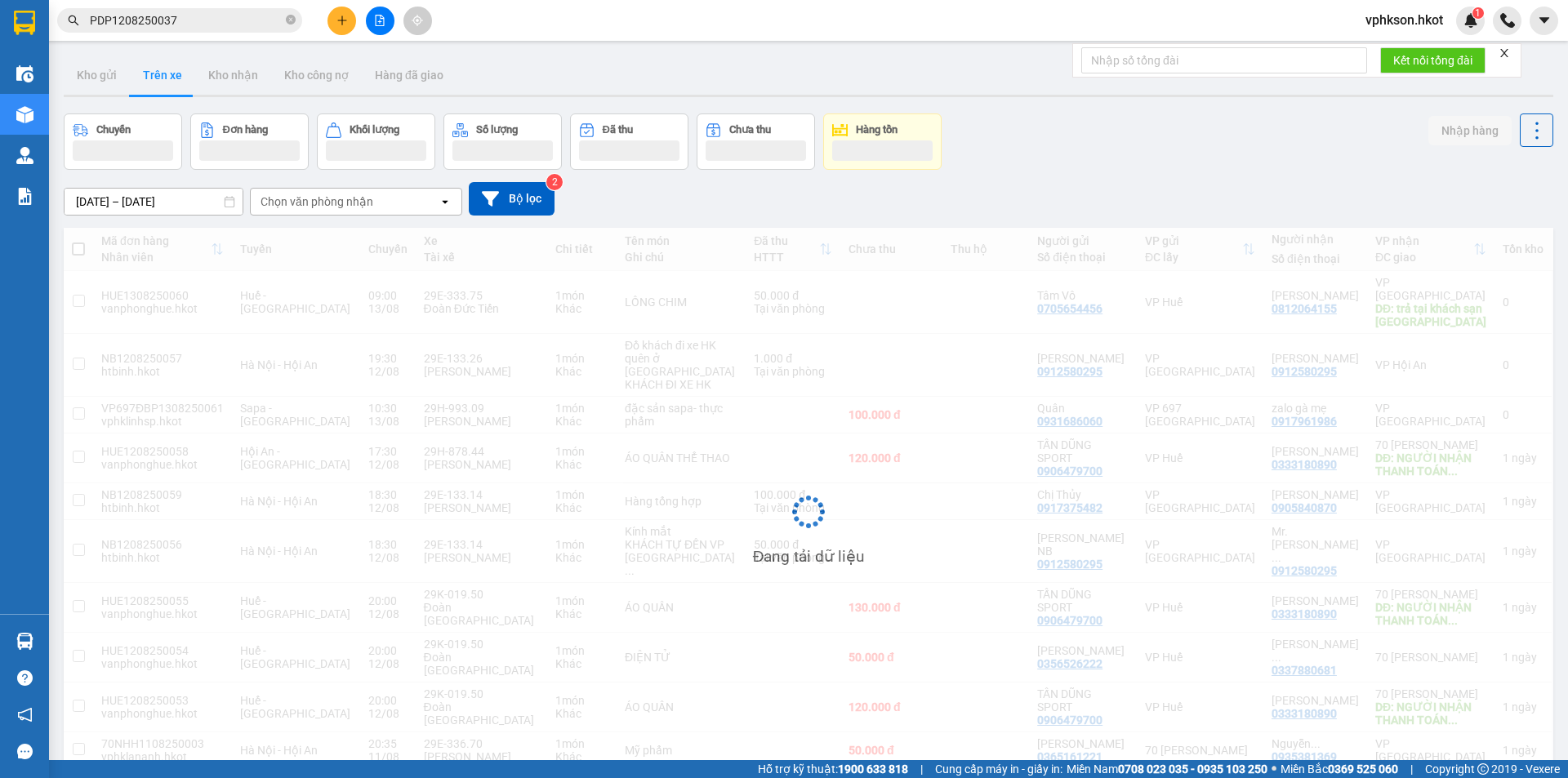
click at [333, 209] on div "Chọn văn phòng nhận" at bounding box center [317, 201] width 113 height 16
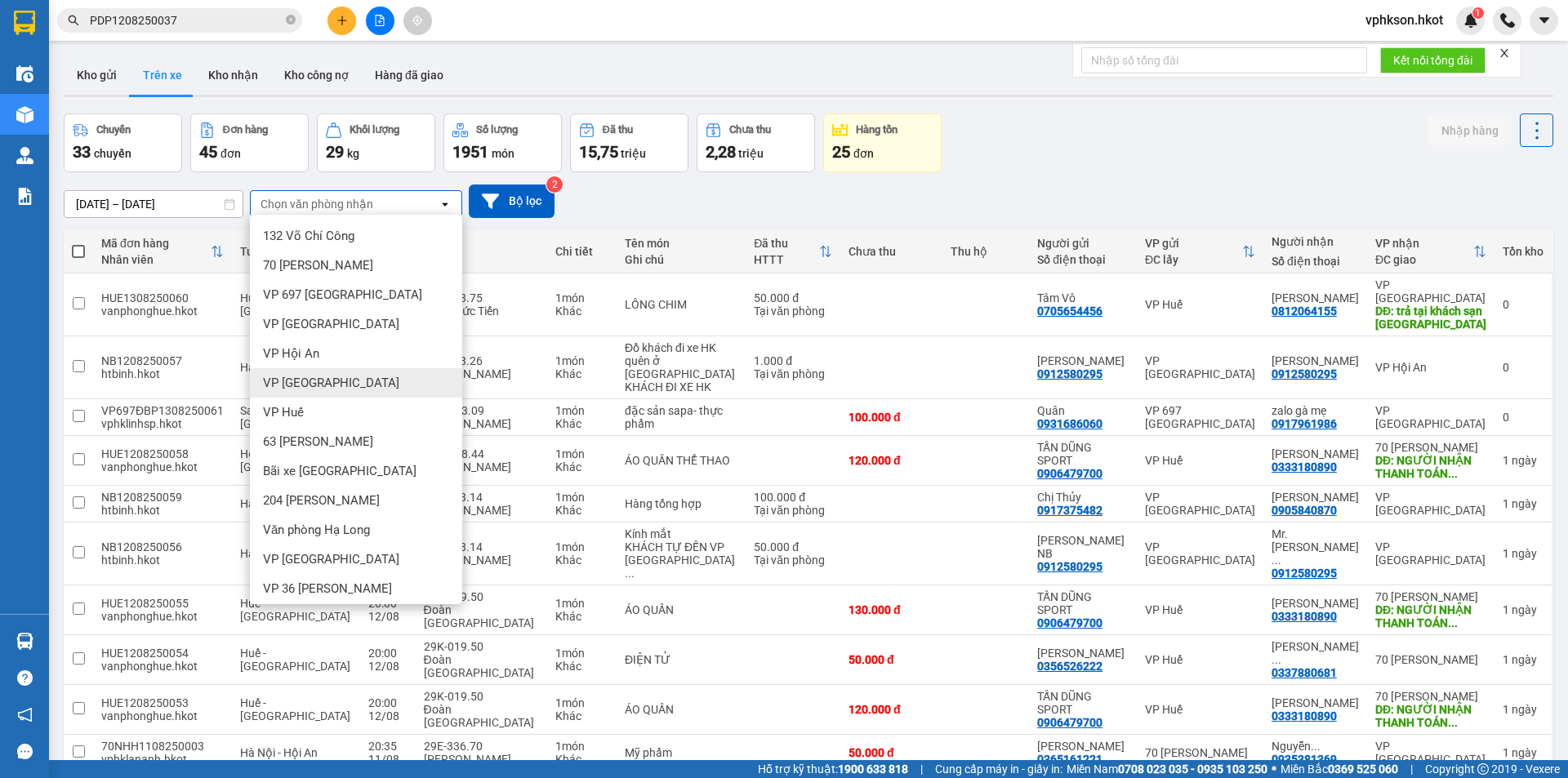
click at [326, 382] on span "VP [GEOGRAPHIC_DATA]" at bounding box center [331, 382] width 136 height 16
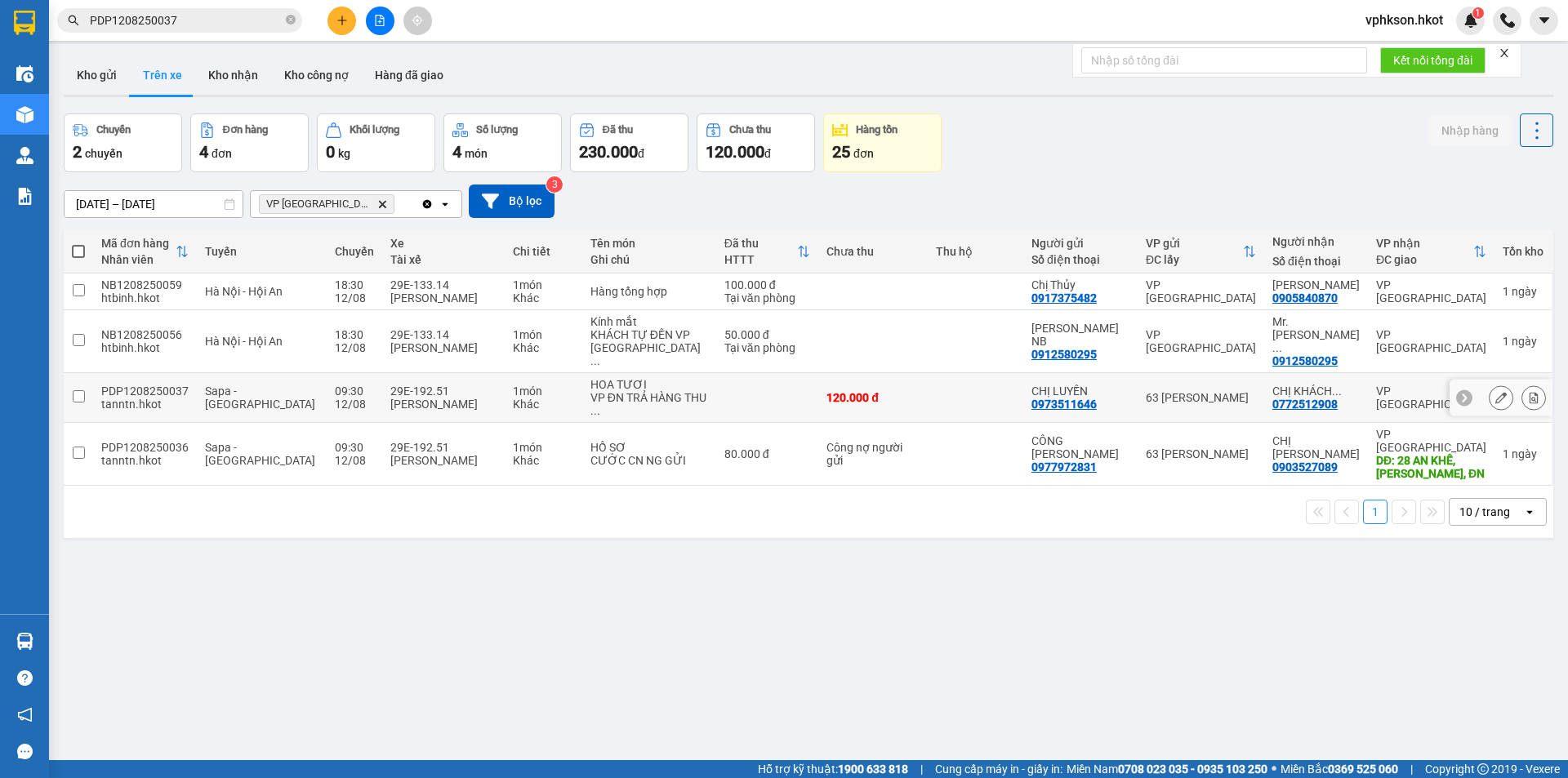
click at [163, 397] on div "tanntn.hkot" at bounding box center [145, 404] width 87 height 13
checkbox input "true"
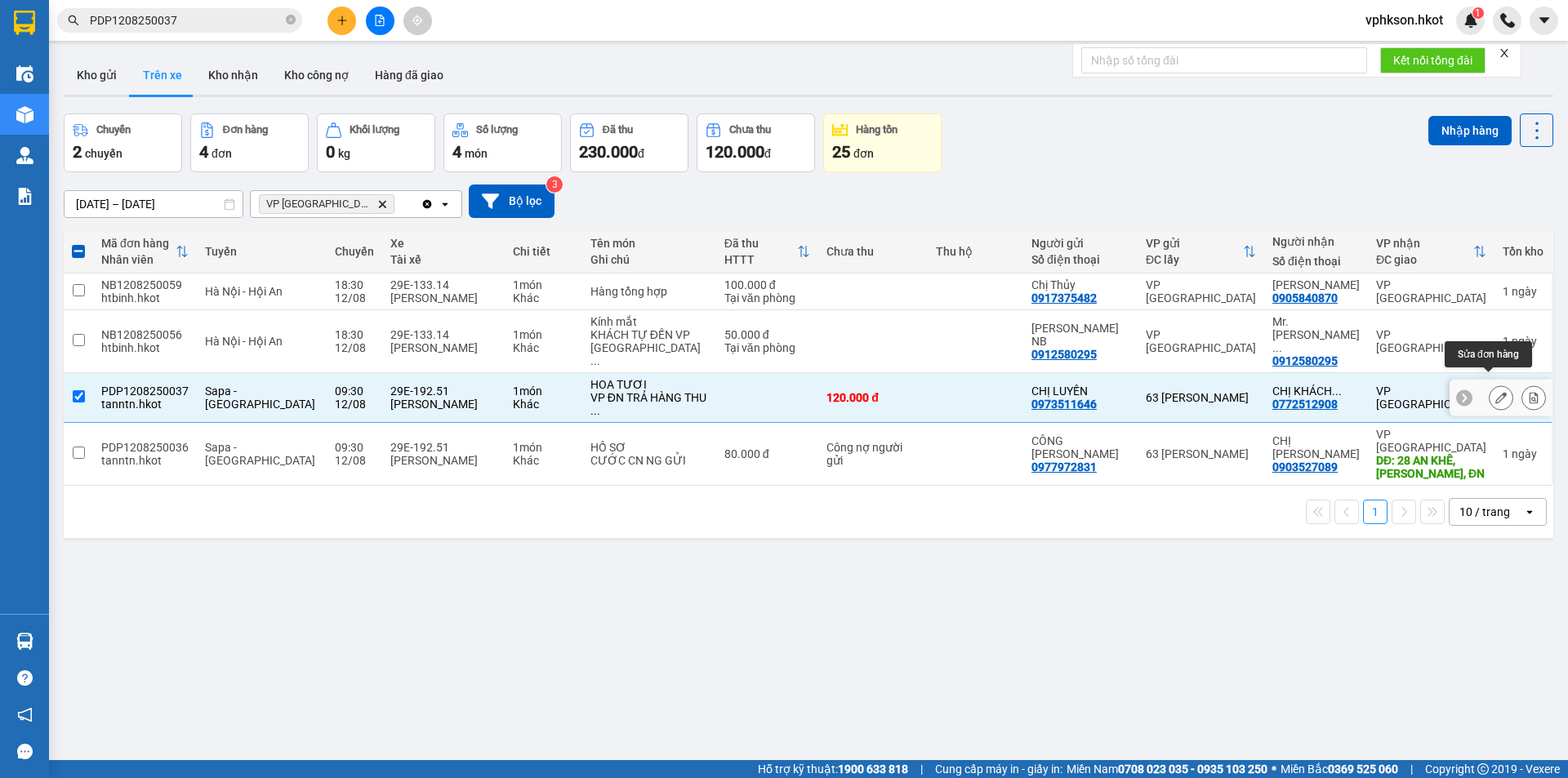
click at [1495, 392] on icon at bounding box center [1500, 397] width 11 height 11
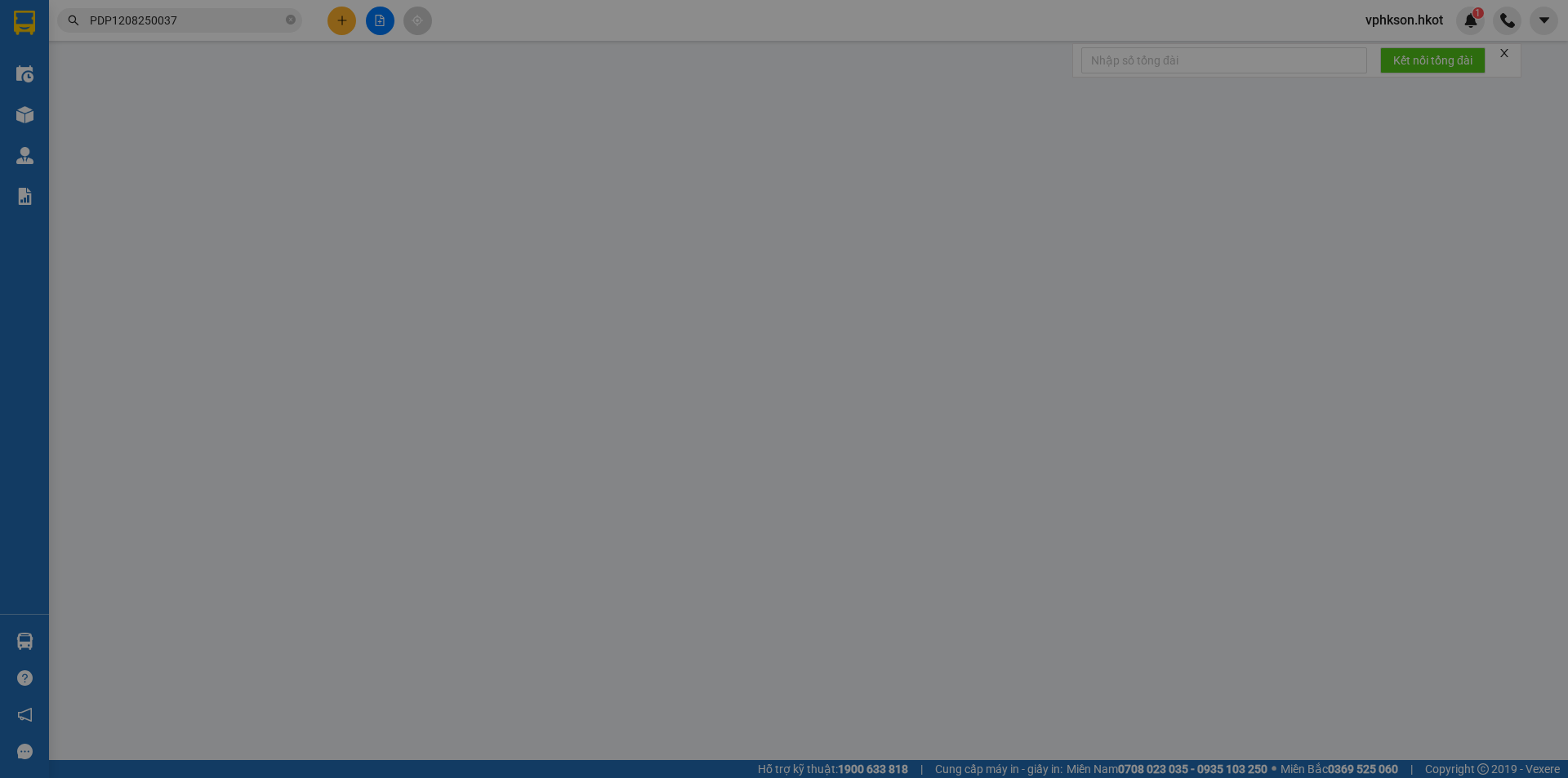
type input "0973511646"
type input "CHỊ LUYẾN"
type input "0772512908"
type input "CHỊ KHÁCH ĐN"
type input "120.000"
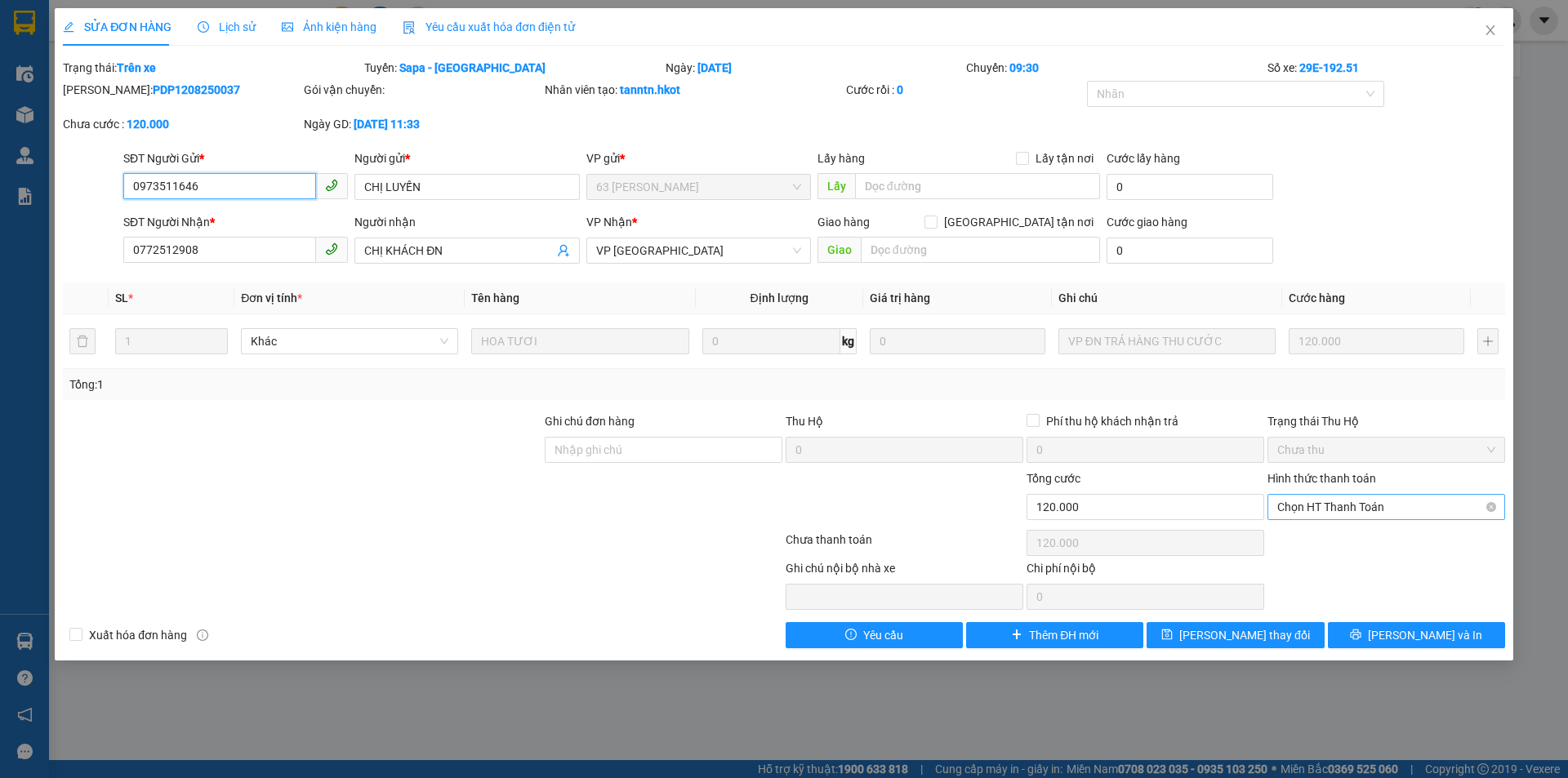
click at [1353, 502] on span "Chọn HT Thanh Toán" at bounding box center [1386, 507] width 218 height 25
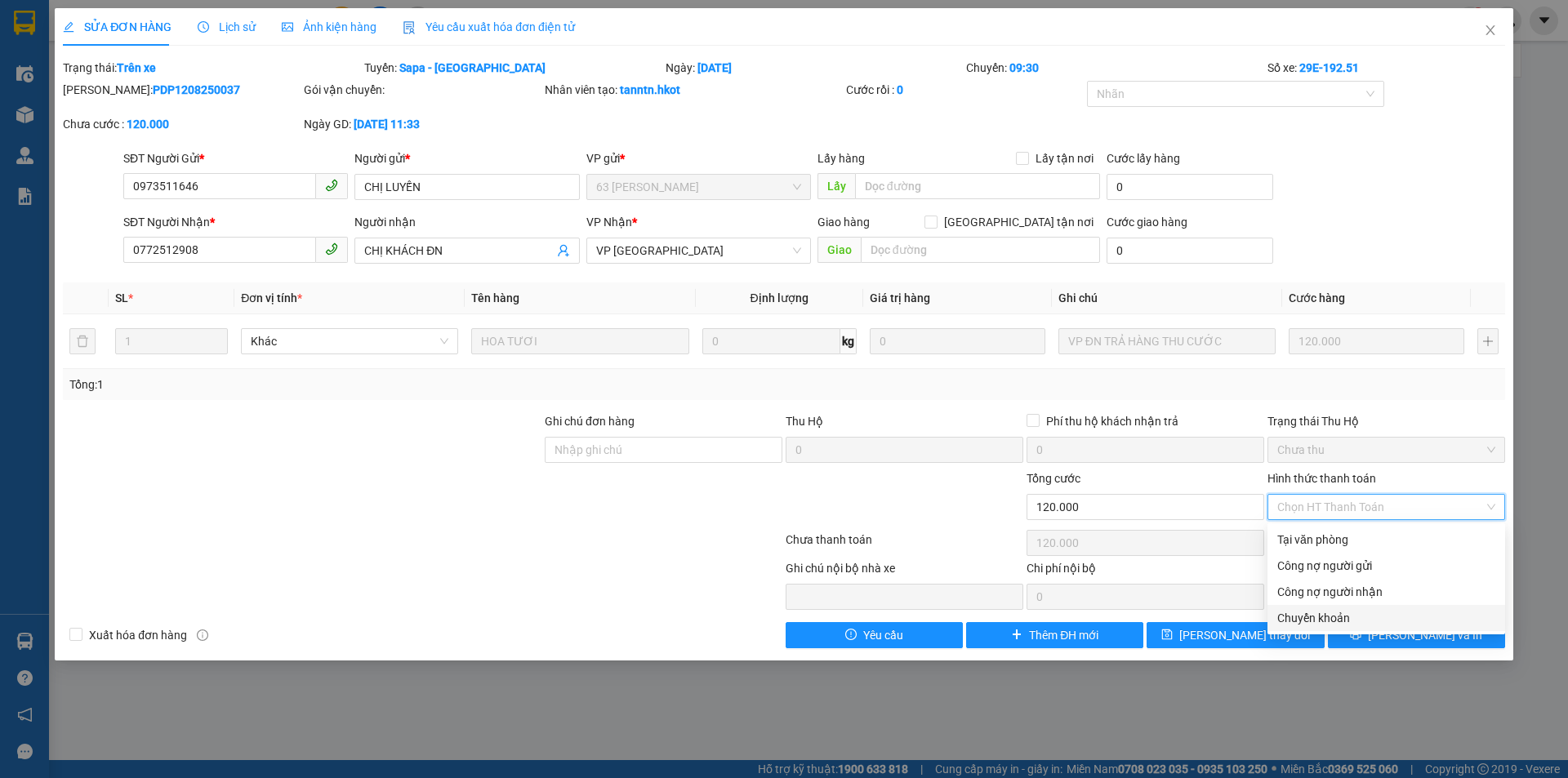
click at [1306, 616] on div "Chuyển khoản" at bounding box center [1386, 617] width 218 height 18
type input "0"
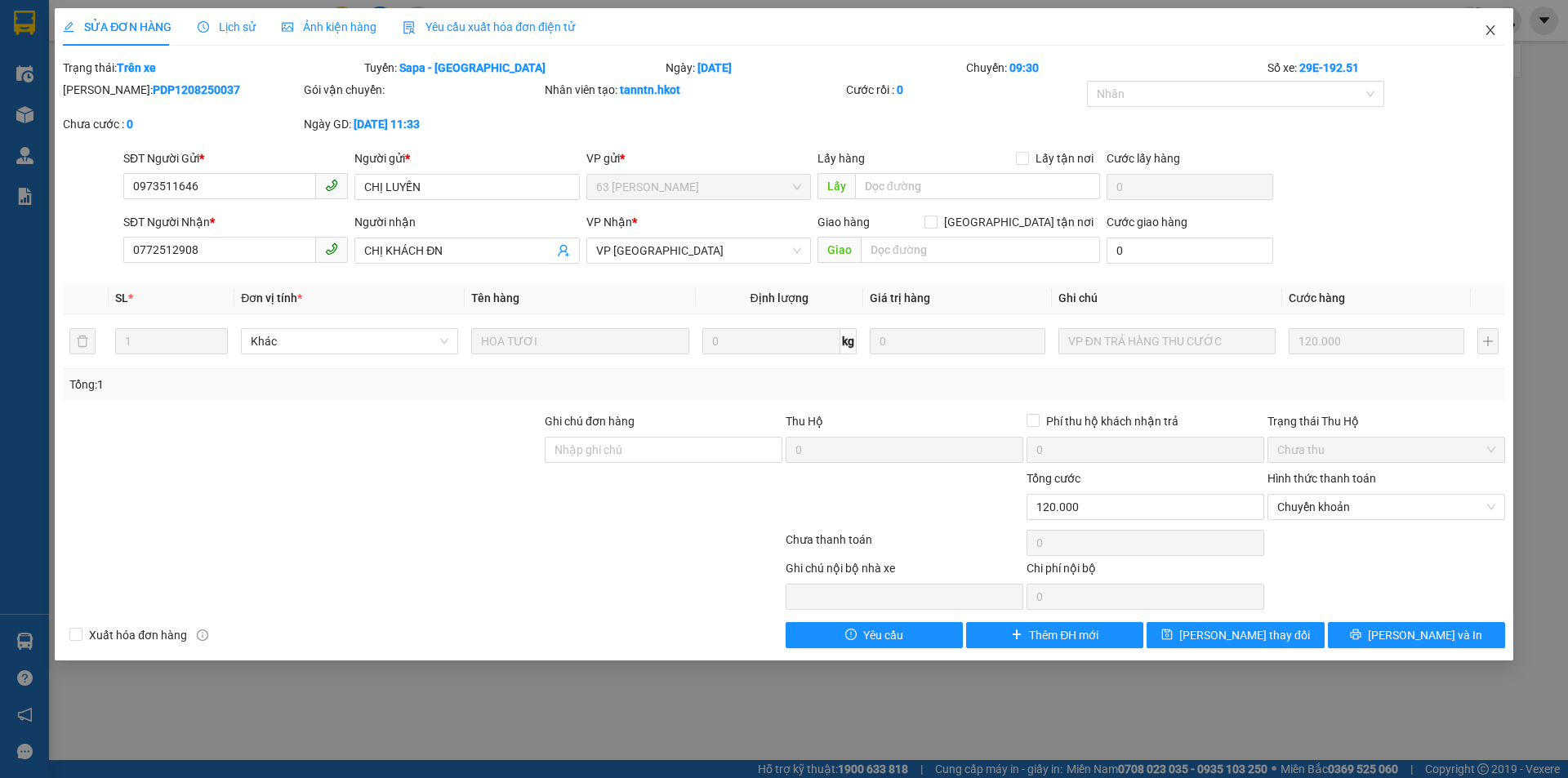
click at [1487, 30] on icon "close" at bounding box center [1489, 30] width 13 height 13
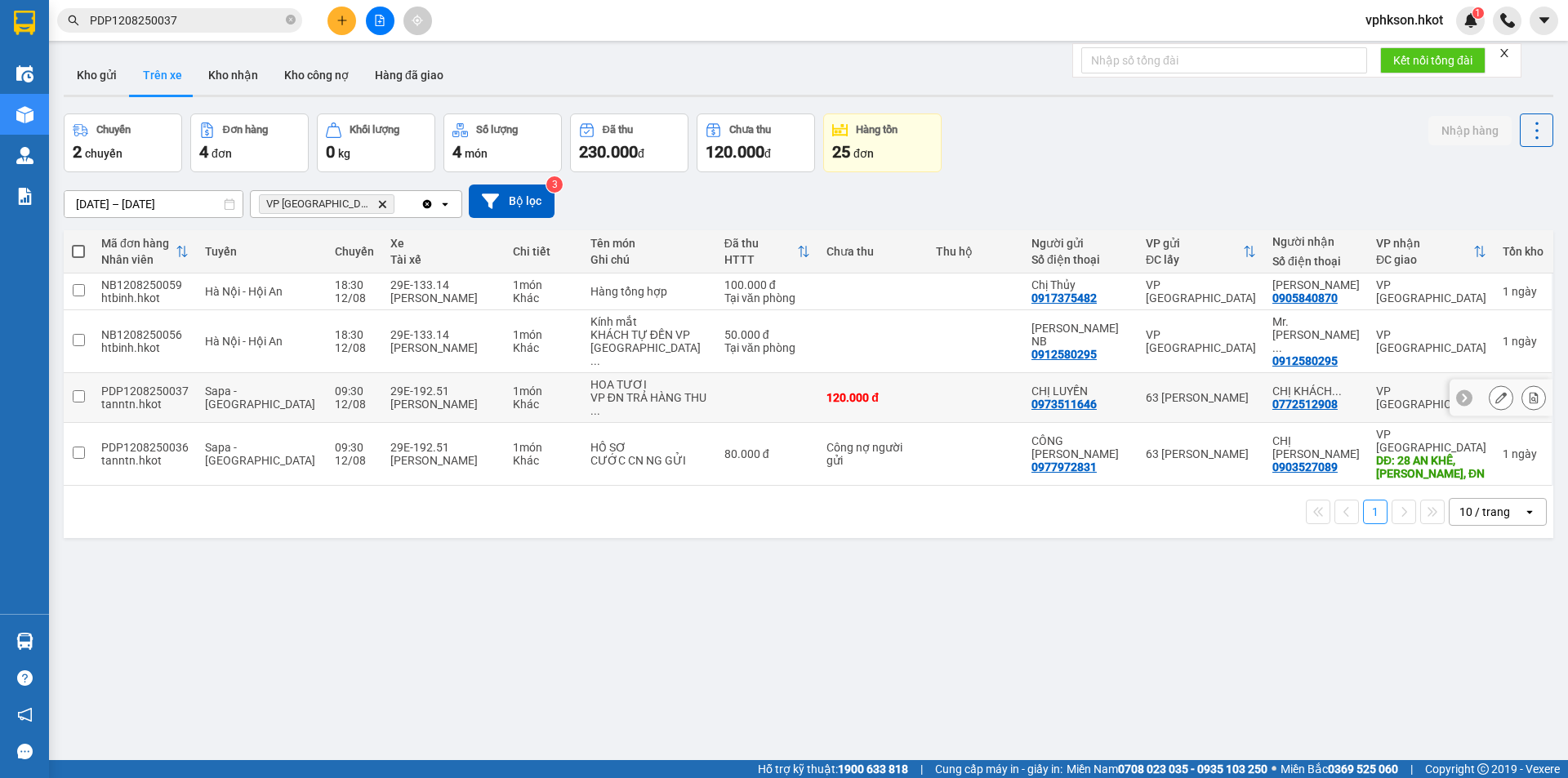
click at [156, 397] on div "tanntn.hkot" at bounding box center [145, 404] width 87 height 13
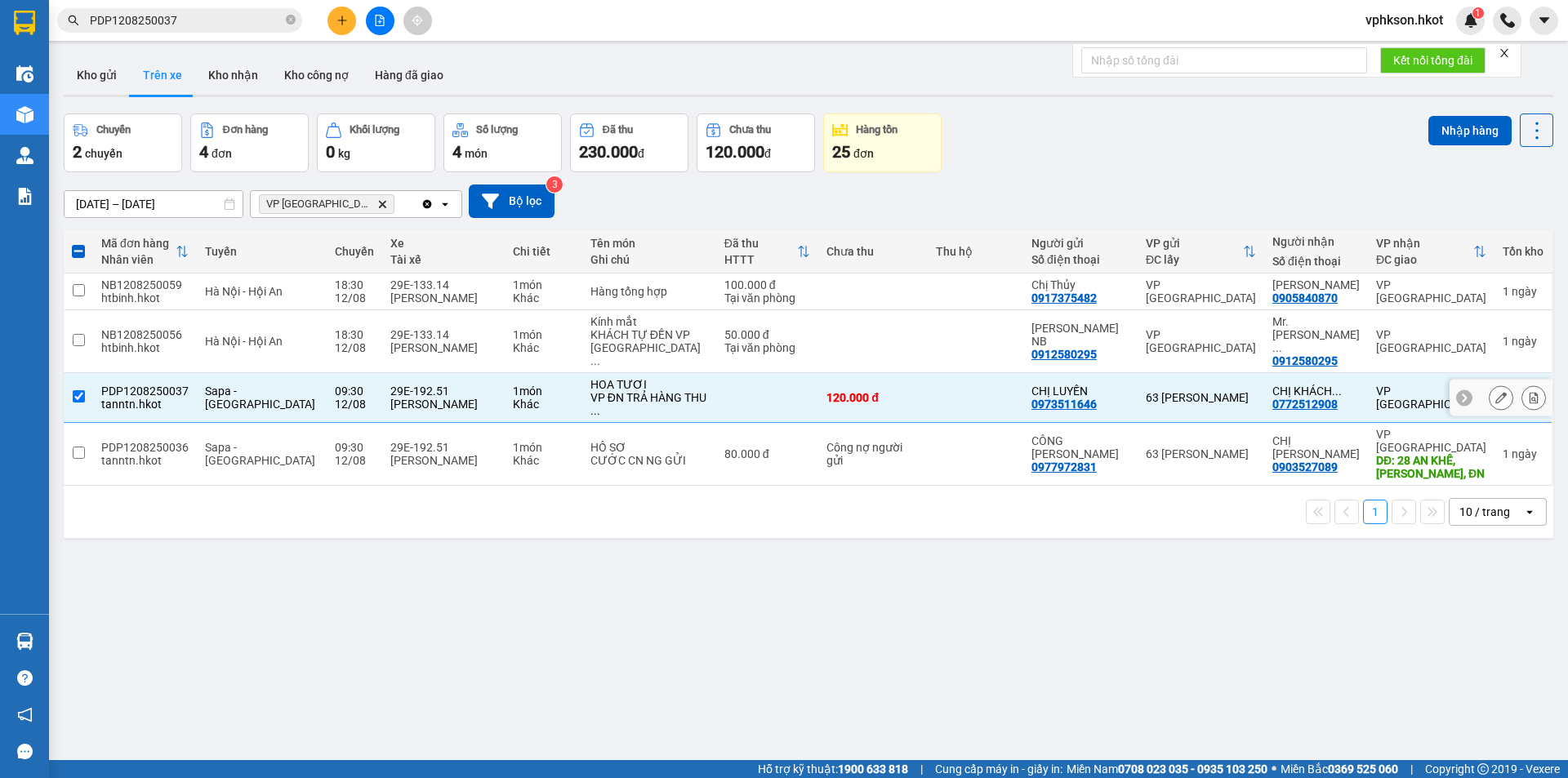
click at [95, 381] on td "PDP1208250037 tanntn.hkot" at bounding box center [144, 397] width 103 height 49
checkbox input "false"
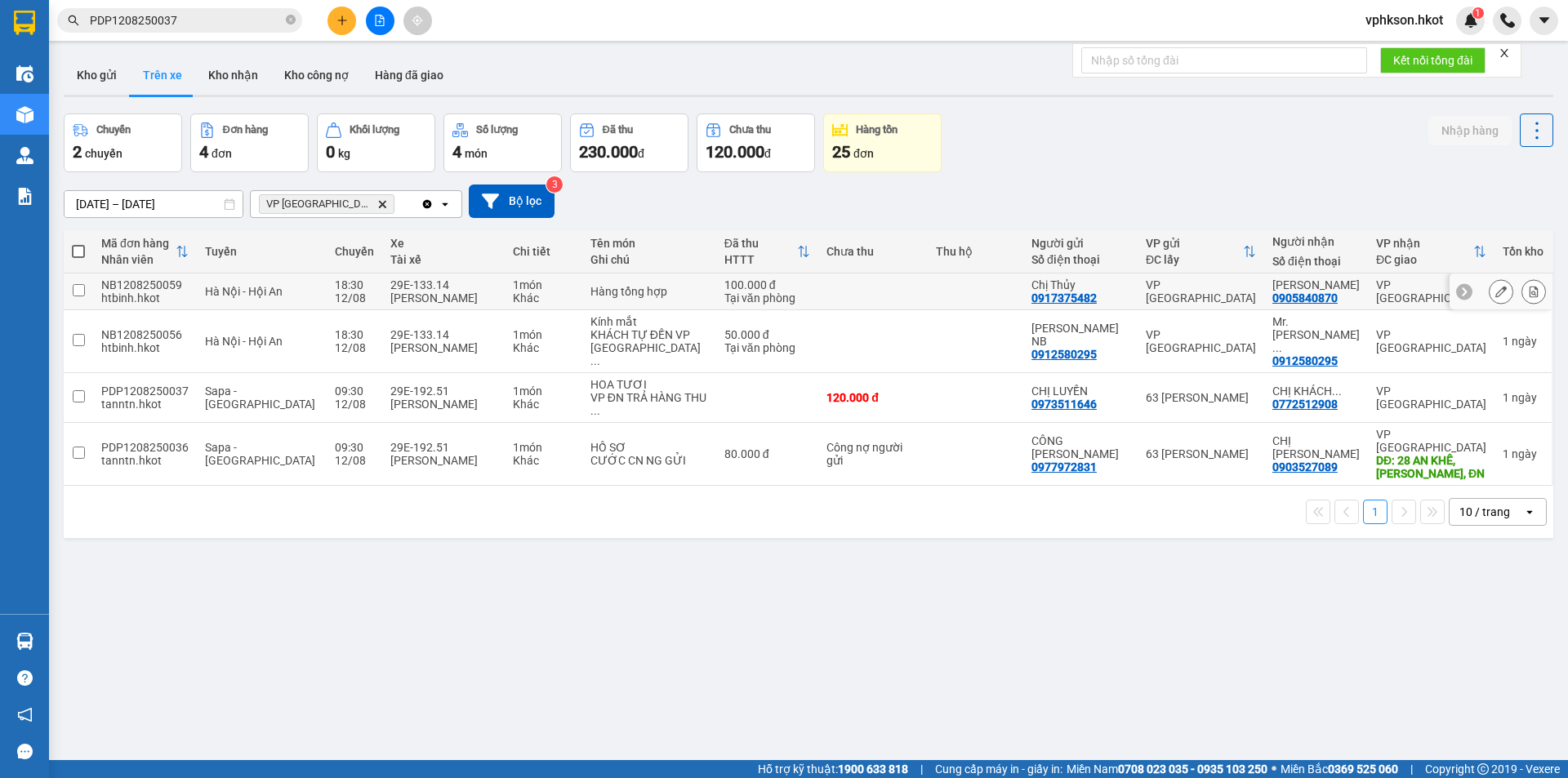
click at [71, 296] on td at bounding box center [78, 292] width 29 height 37
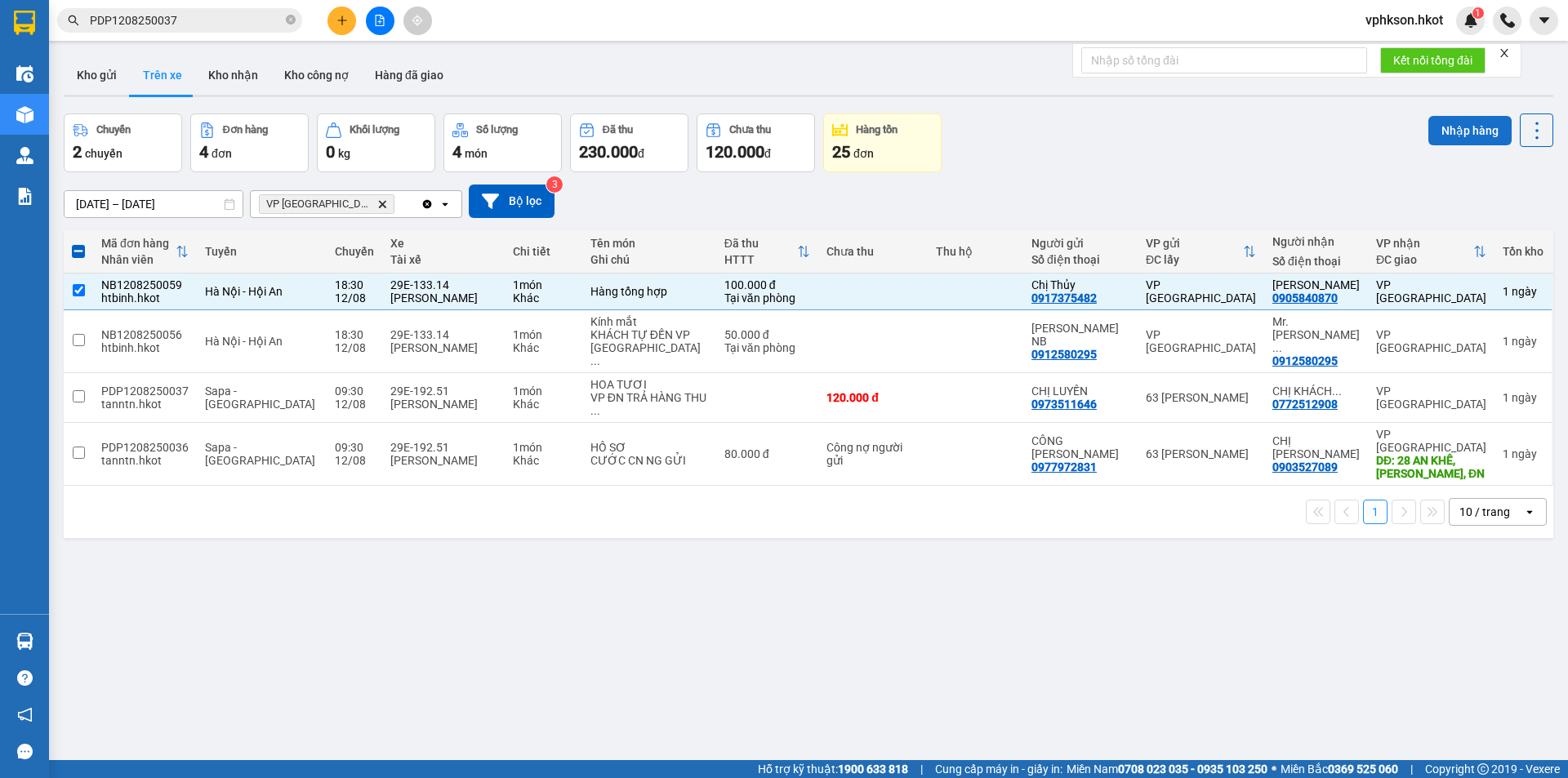
click at [1443, 125] on button "Nhập hàng" at bounding box center [1469, 130] width 83 height 29
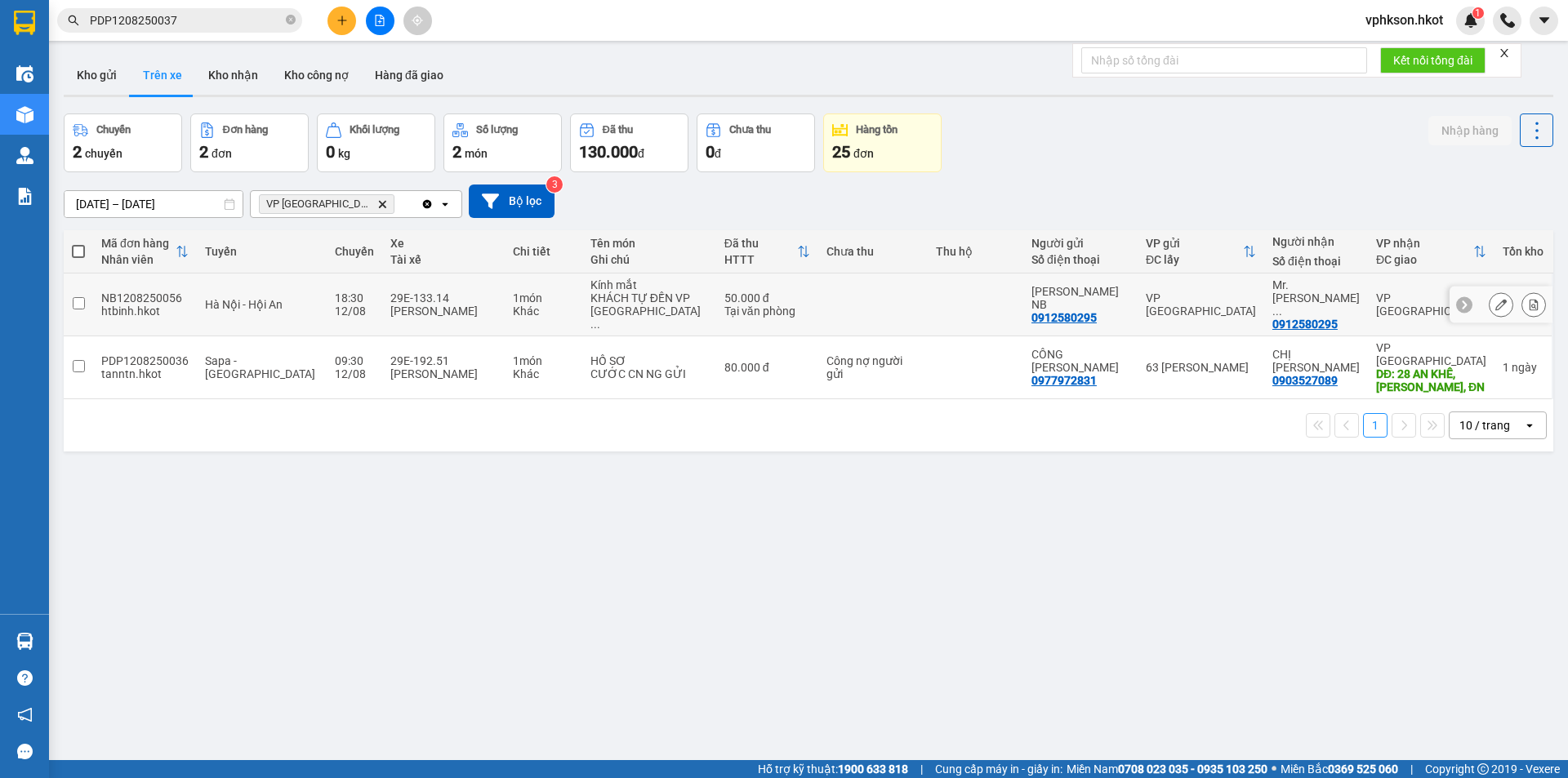
click at [147, 305] on div "htbinh.hkot" at bounding box center [145, 311] width 87 height 13
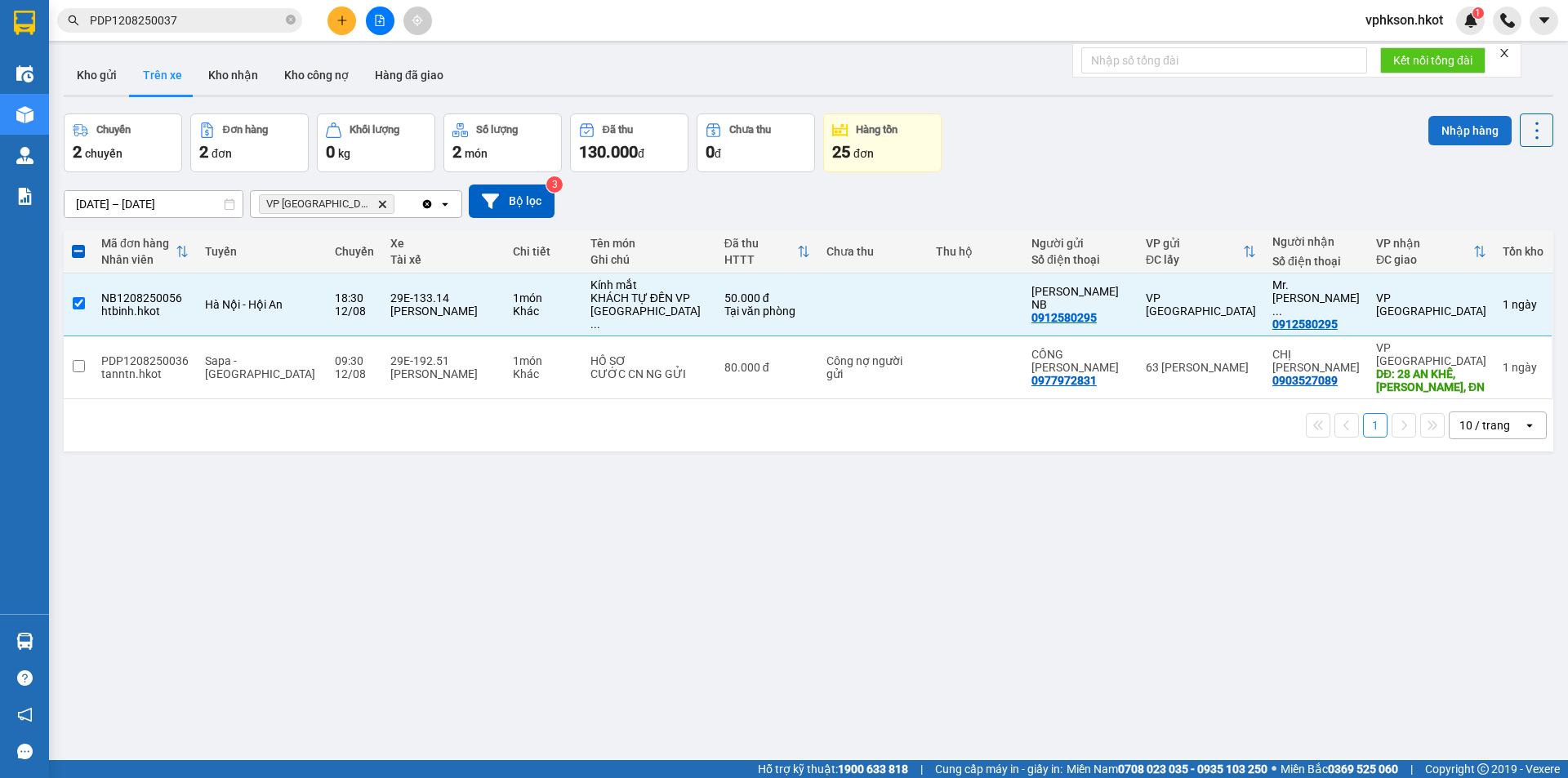
click at [1447, 132] on button "Nhập hàng" at bounding box center [1469, 130] width 83 height 29
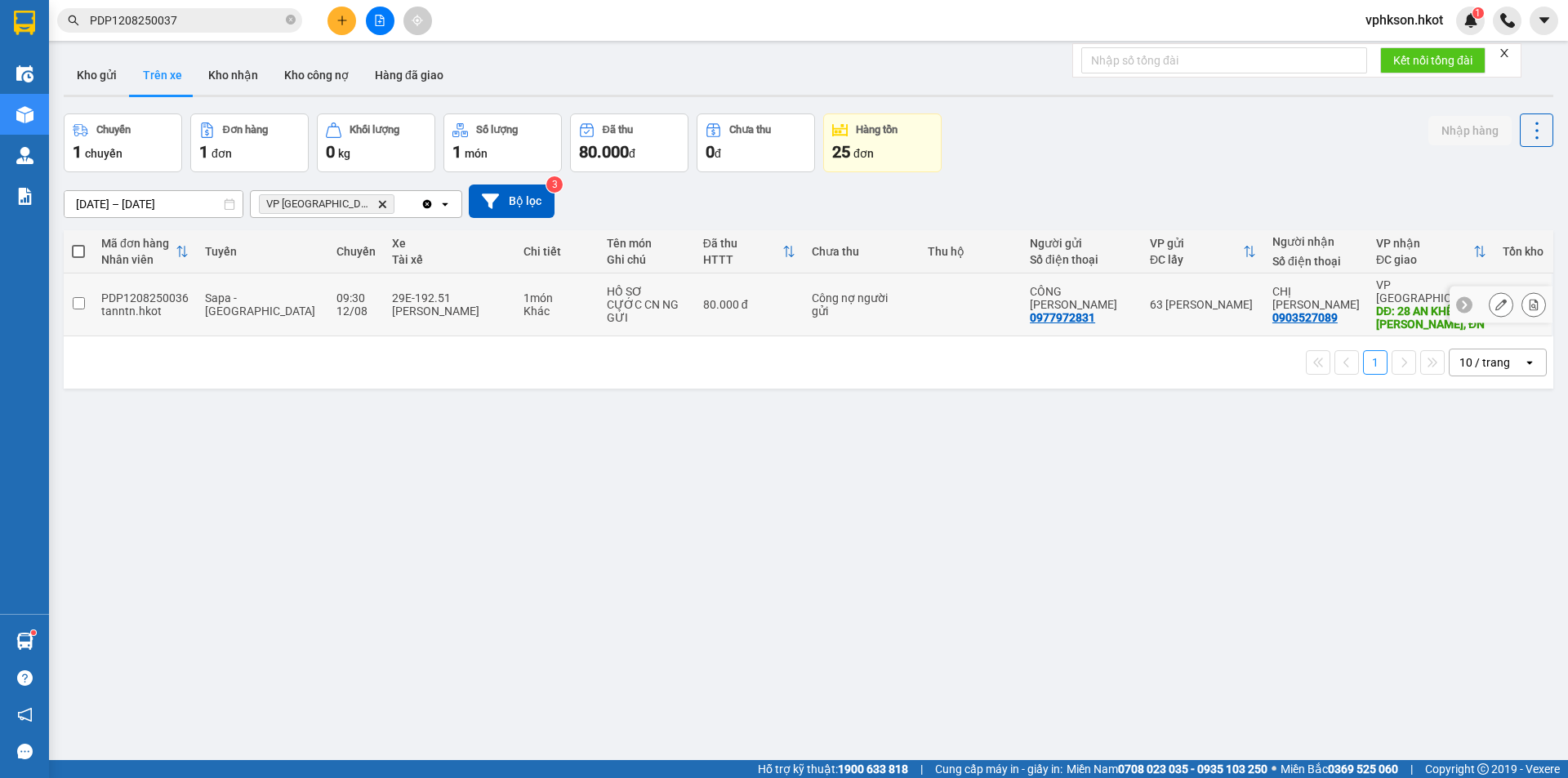
click at [124, 305] on div "tanntn.hkot" at bounding box center [145, 311] width 87 height 13
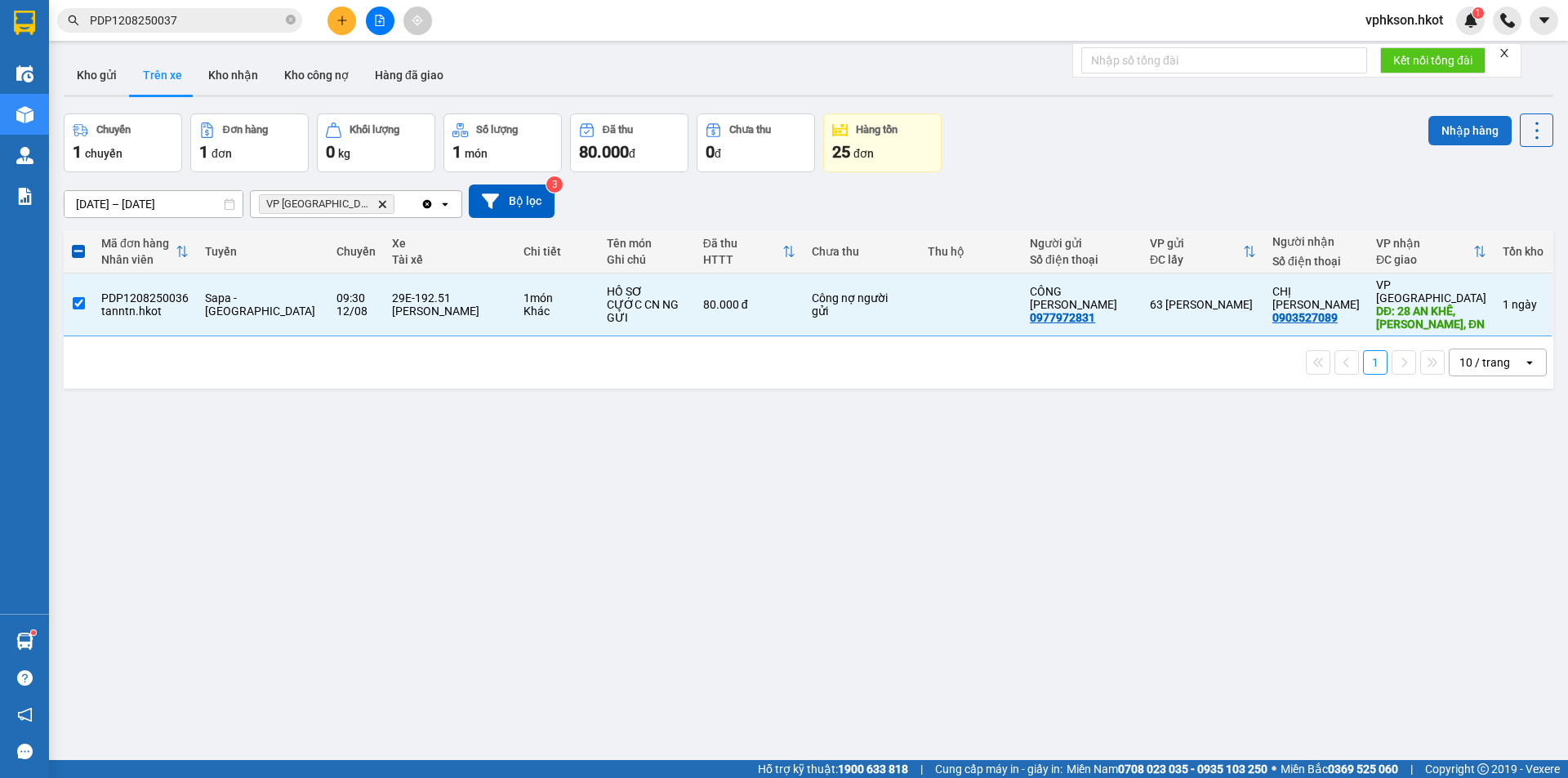
click at [1448, 125] on button "Nhập hàng" at bounding box center [1469, 130] width 83 height 29
checkbox input "false"
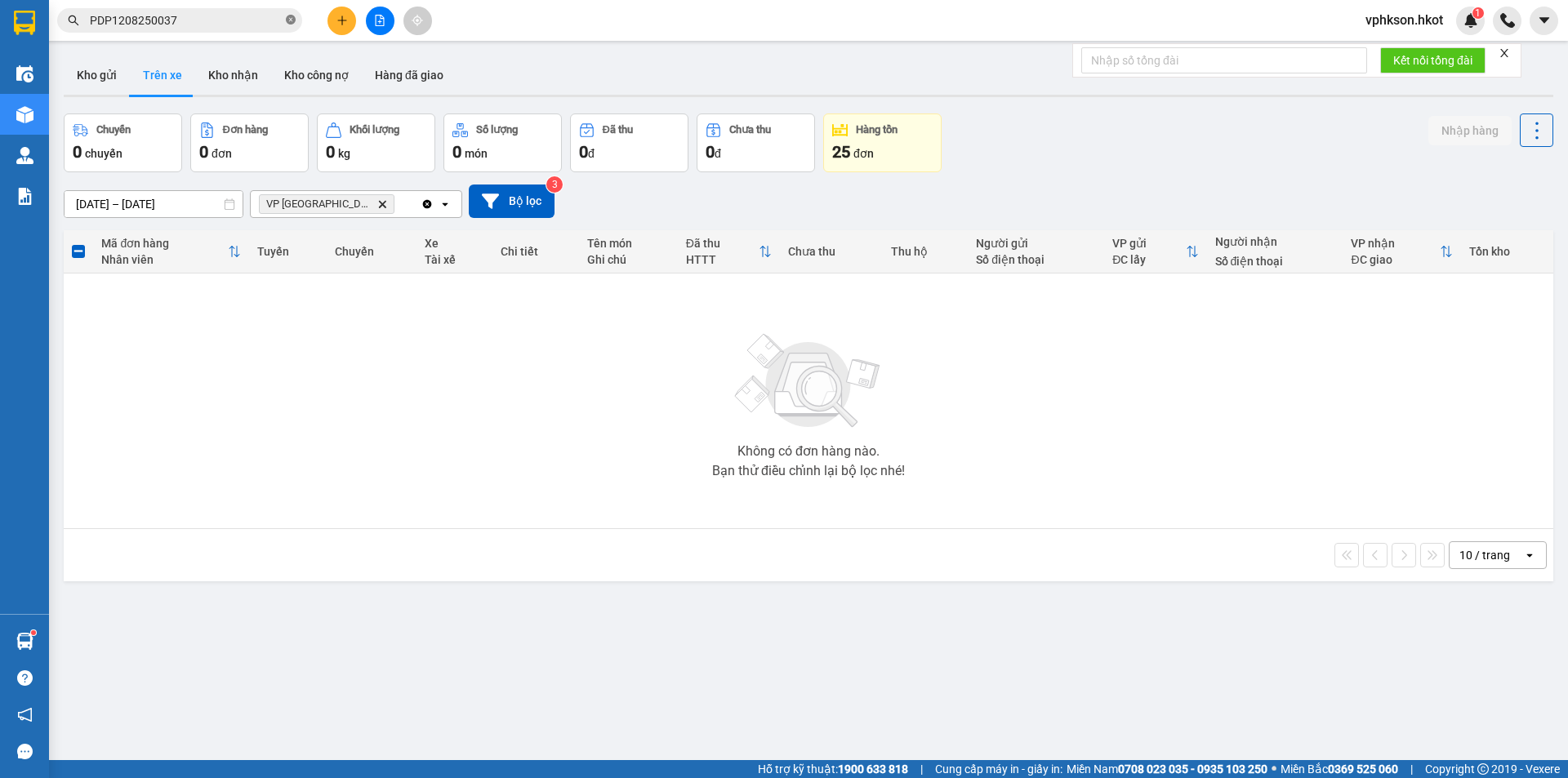
click at [292, 19] on icon "close-circle" at bounding box center [290, 19] width 10 height 10
